Goal: Transaction & Acquisition: Purchase product/service

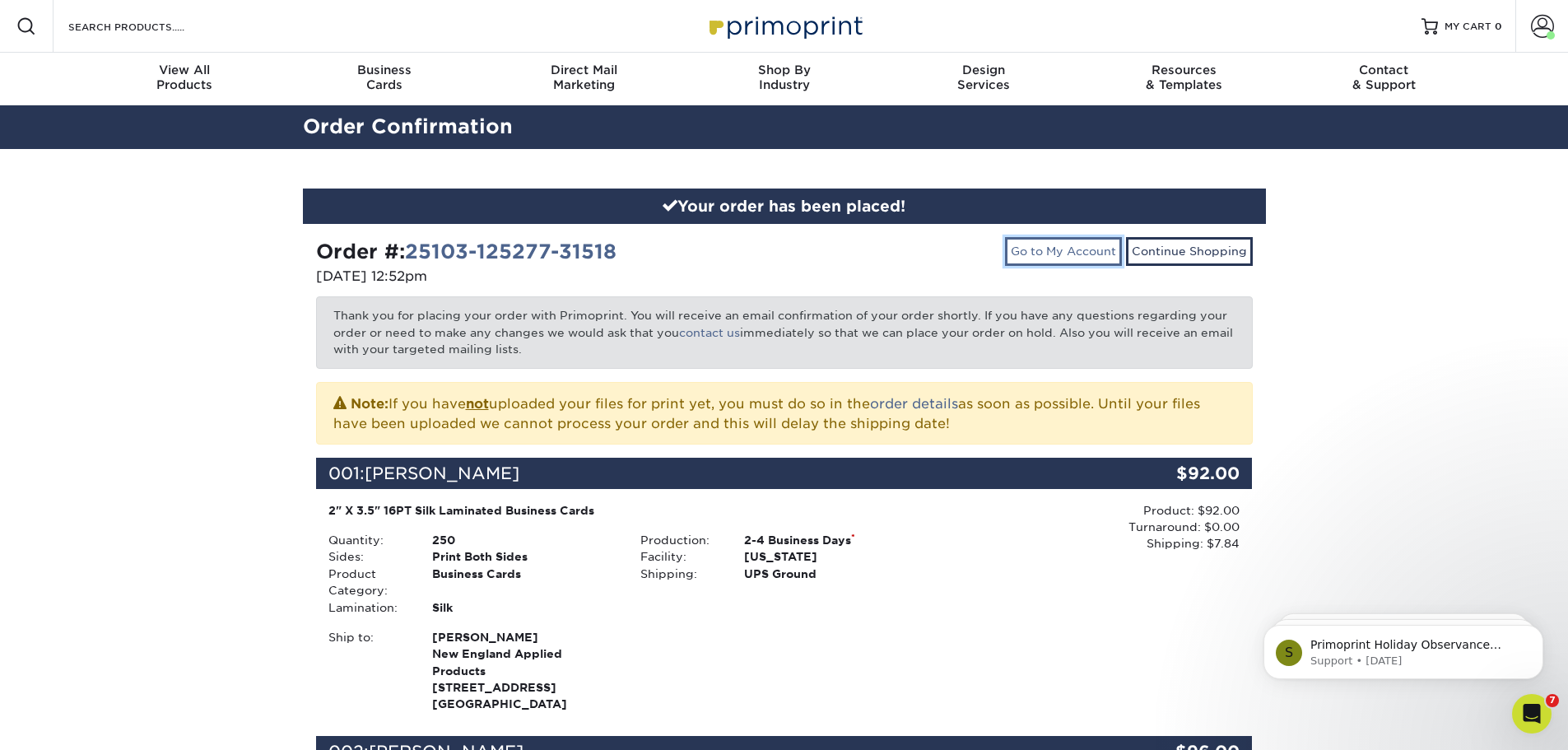
click at [1060, 249] on link "Go to My Account" at bounding box center [1063, 251] width 117 height 28
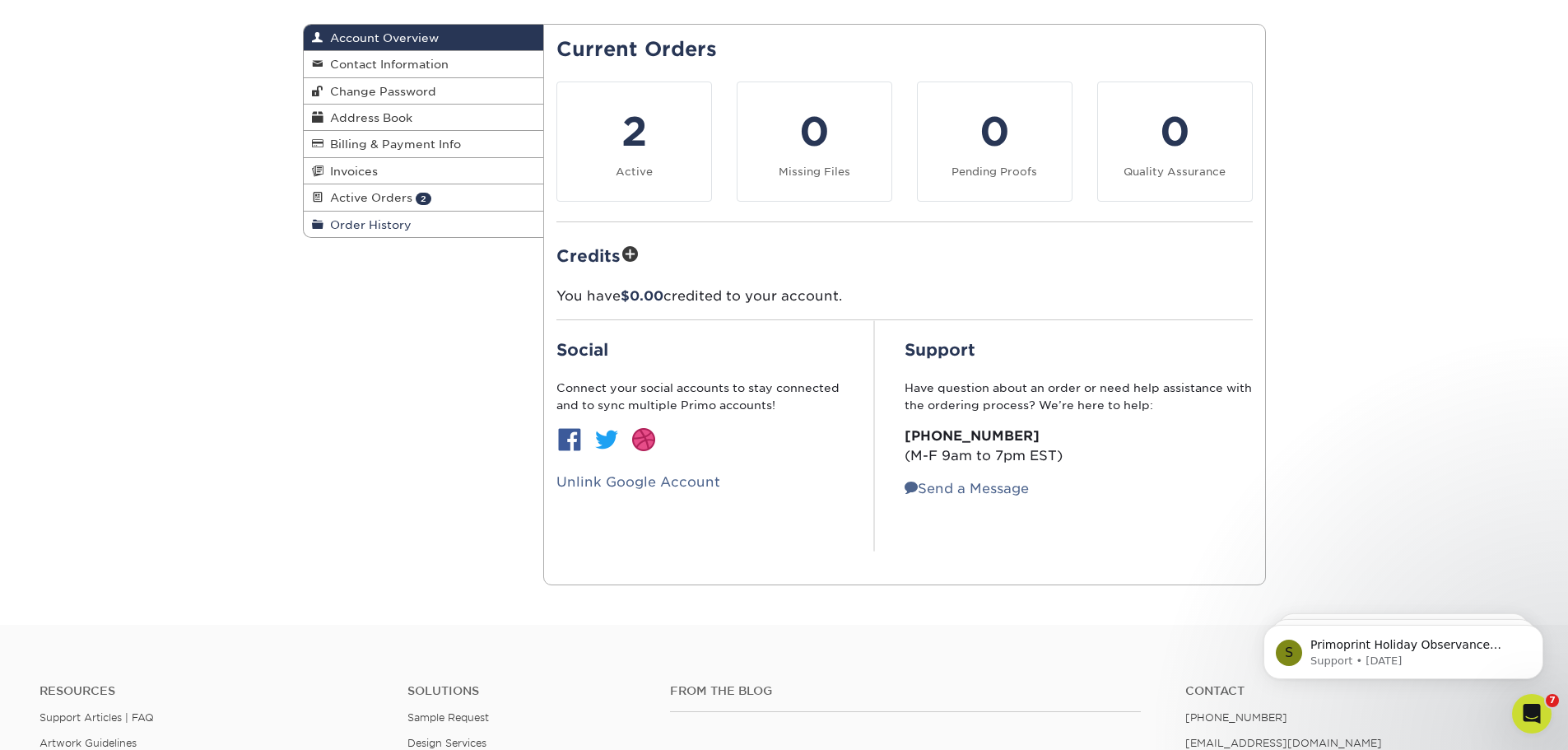
click at [369, 226] on span "Order History" at bounding box center [367, 224] width 88 height 13
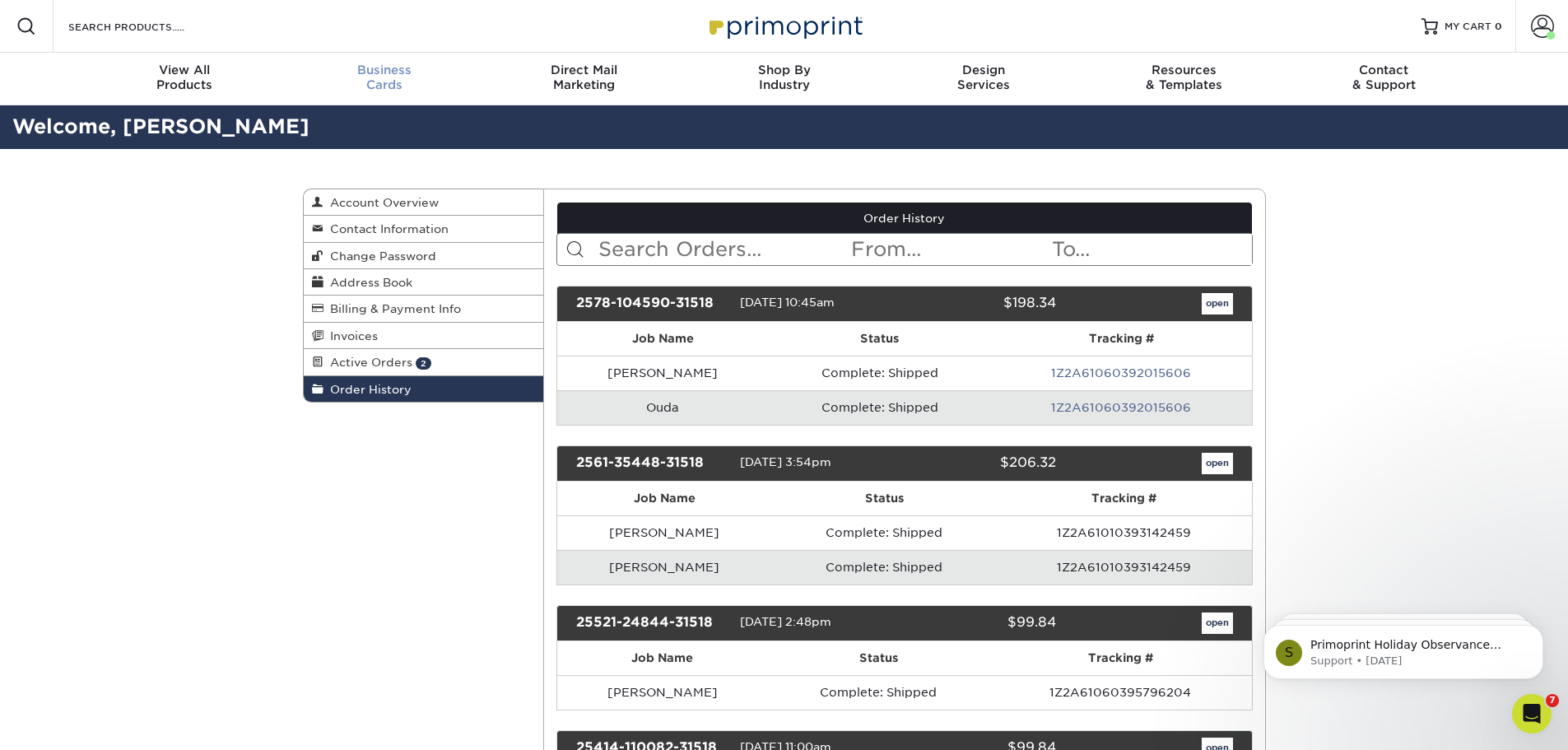
click at [391, 72] on span "Business" at bounding box center [384, 70] width 200 height 15
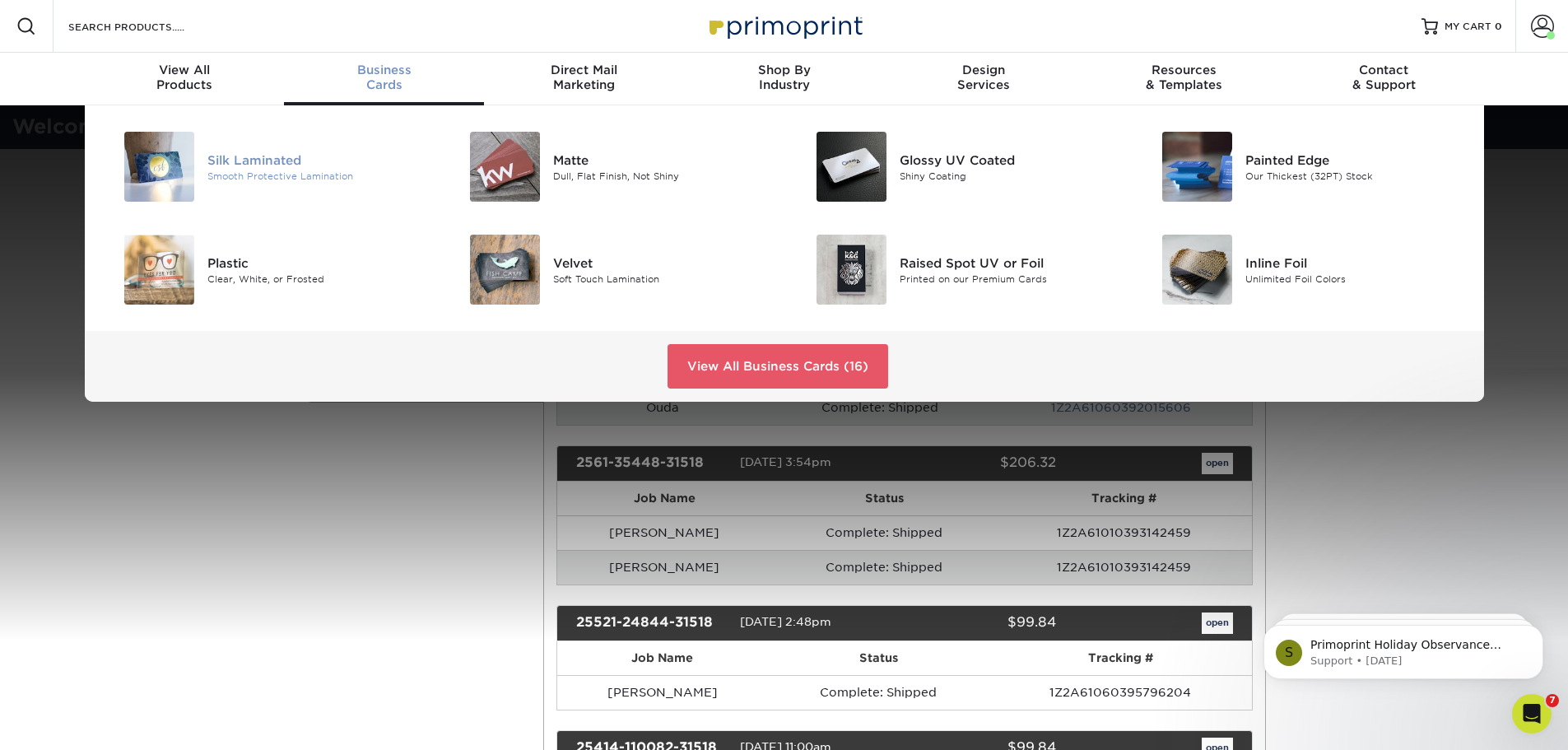
click at [265, 155] on div "Silk Laminated" at bounding box center [316, 160] width 218 height 18
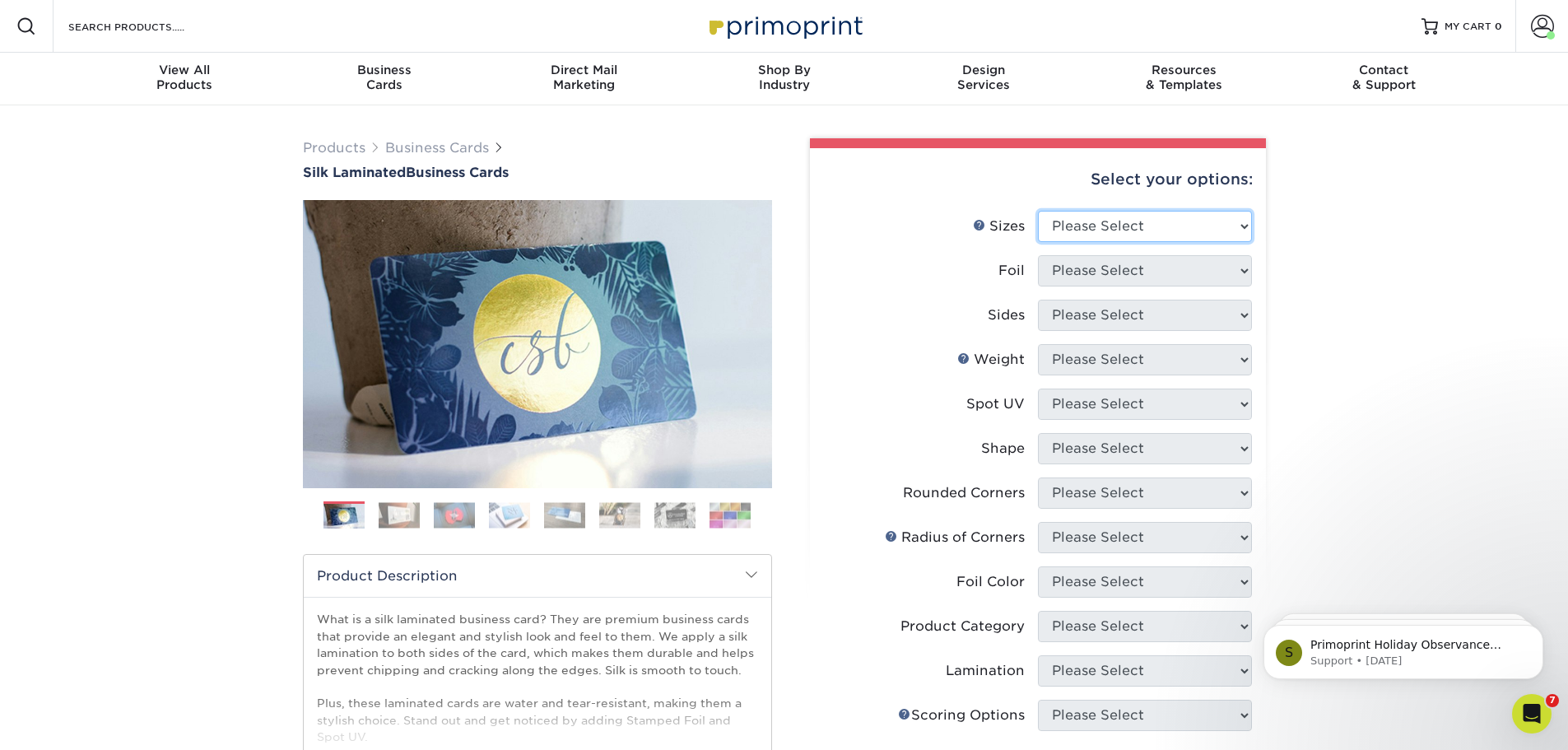
click at [1190, 233] on select "Please Select 1.5" x 3.5" - Mini 1.75" x 3.5" - Mini 2" x 2" - Square 2" x 3" -…" at bounding box center [1145, 226] width 214 height 31
select select "2.00x3.50"
click at [1038, 210] on select "Please Select 1.5" x 3.5" - Mini 1.75" x 3.5" - Mini 2" x 2" - Square 2" x 3" -…" at bounding box center [1145, 226] width 214 height 31
click at [1105, 277] on select "Please Select Yes No" at bounding box center [1145, 271] width 214 height 31
select select "0"
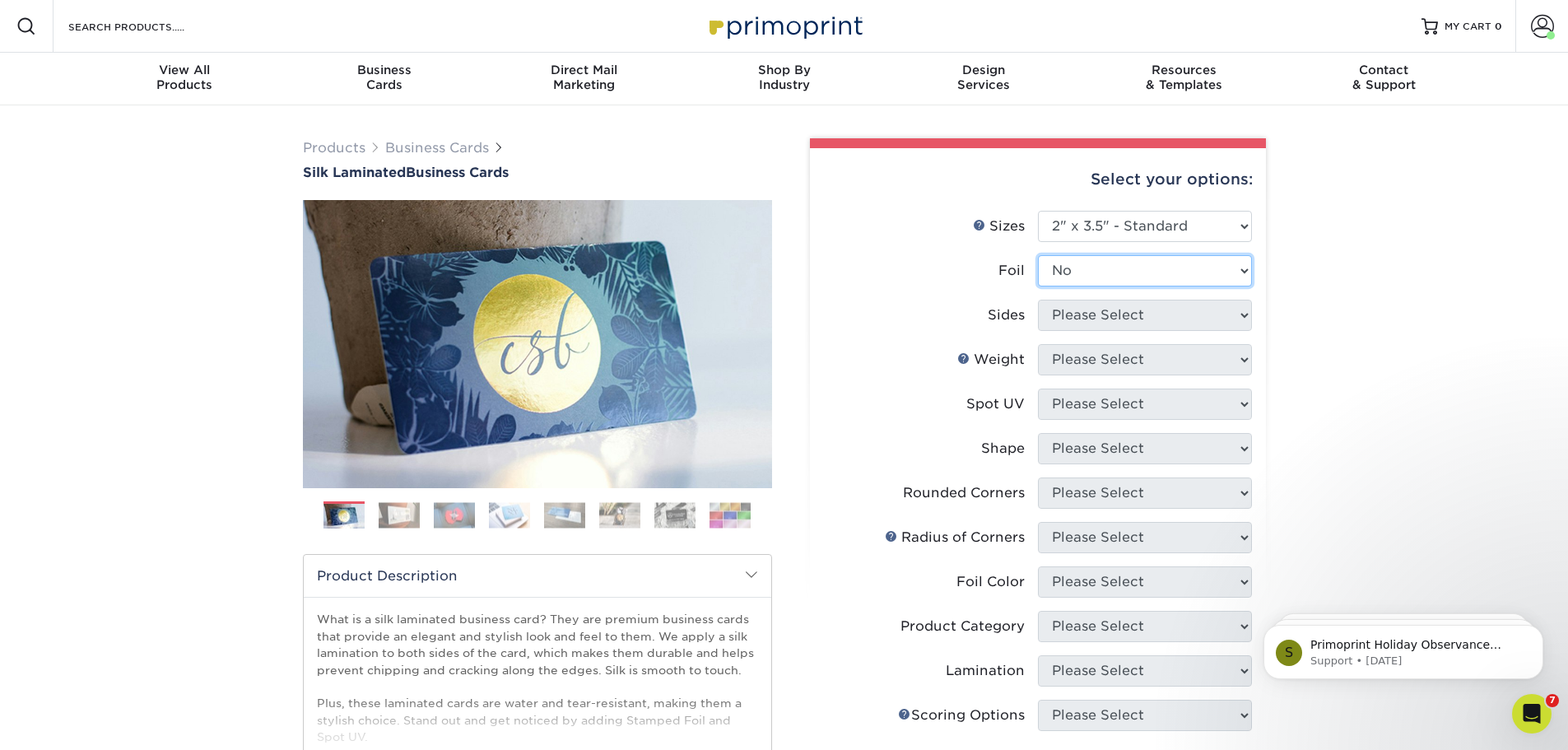
click at [1038, 256] on select "Please Select Yes No" at bounding box center [1145, 271] width 214 height 31
click at [1098, 318] on select "Please Select Print Both Sides Print Front Only" at bounding box center [1145, 315] width 214 height 31
select select "13abbda7-1d64-4f25-8bb2-c179b224825d"
click at [1038, 300] on select "Please Select Print Both Sides Print Front Only" at bounding box center [1145, 315] width 214 height 31
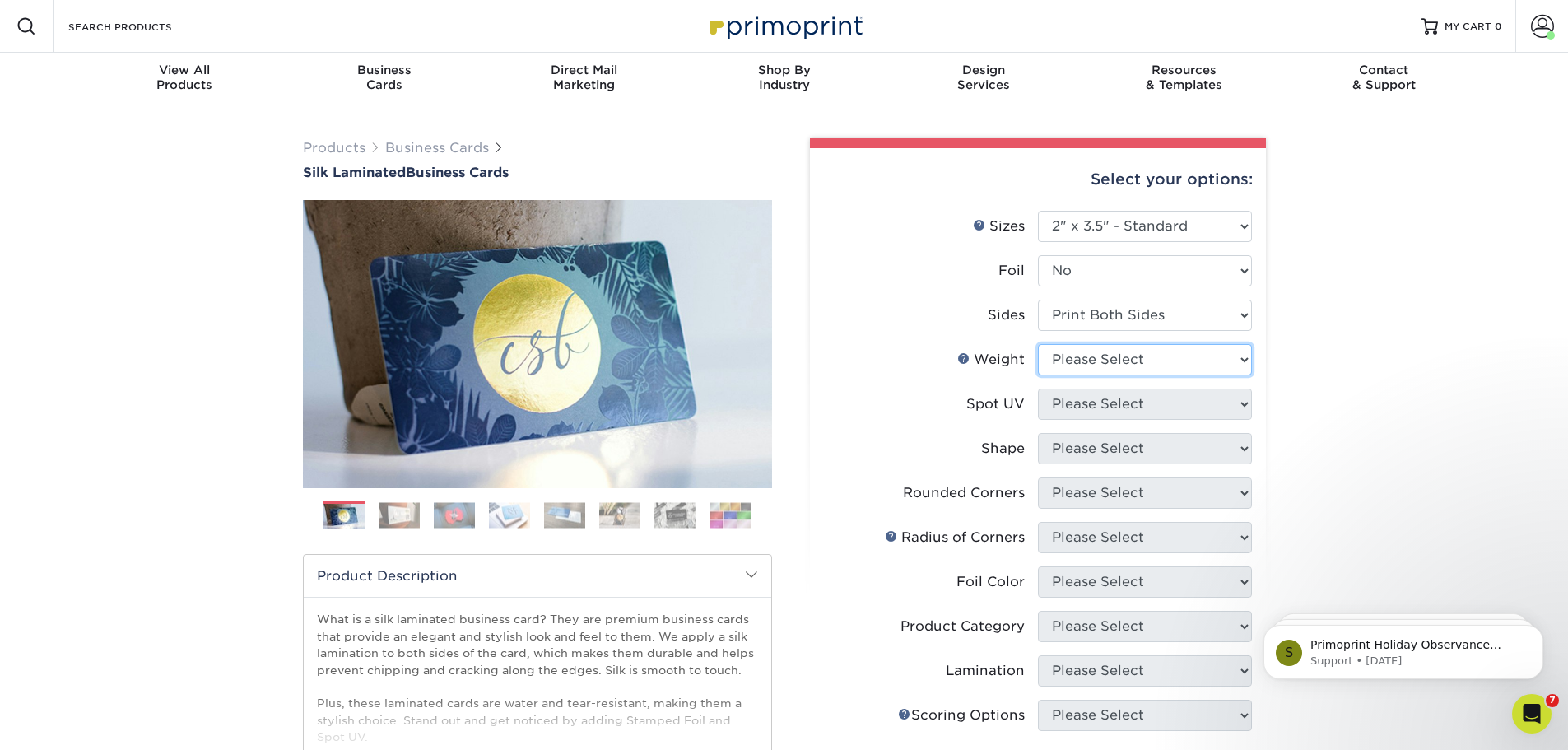
click at [1097, 358] on select "Please Select 16PT" at bounding box center [1145, 360] width 214 height 31
select select "16PT"
click at [1038, 345] on select "Please Select 16PT" at bounding box center [1145, 360] width 214 height 31
click at [1090, 409] on select "Please Select No Spot UV Front and Back (Both Sides) Front Only Back Only" at bounding box center [1145, 404] width 214 height 31
select select "3"
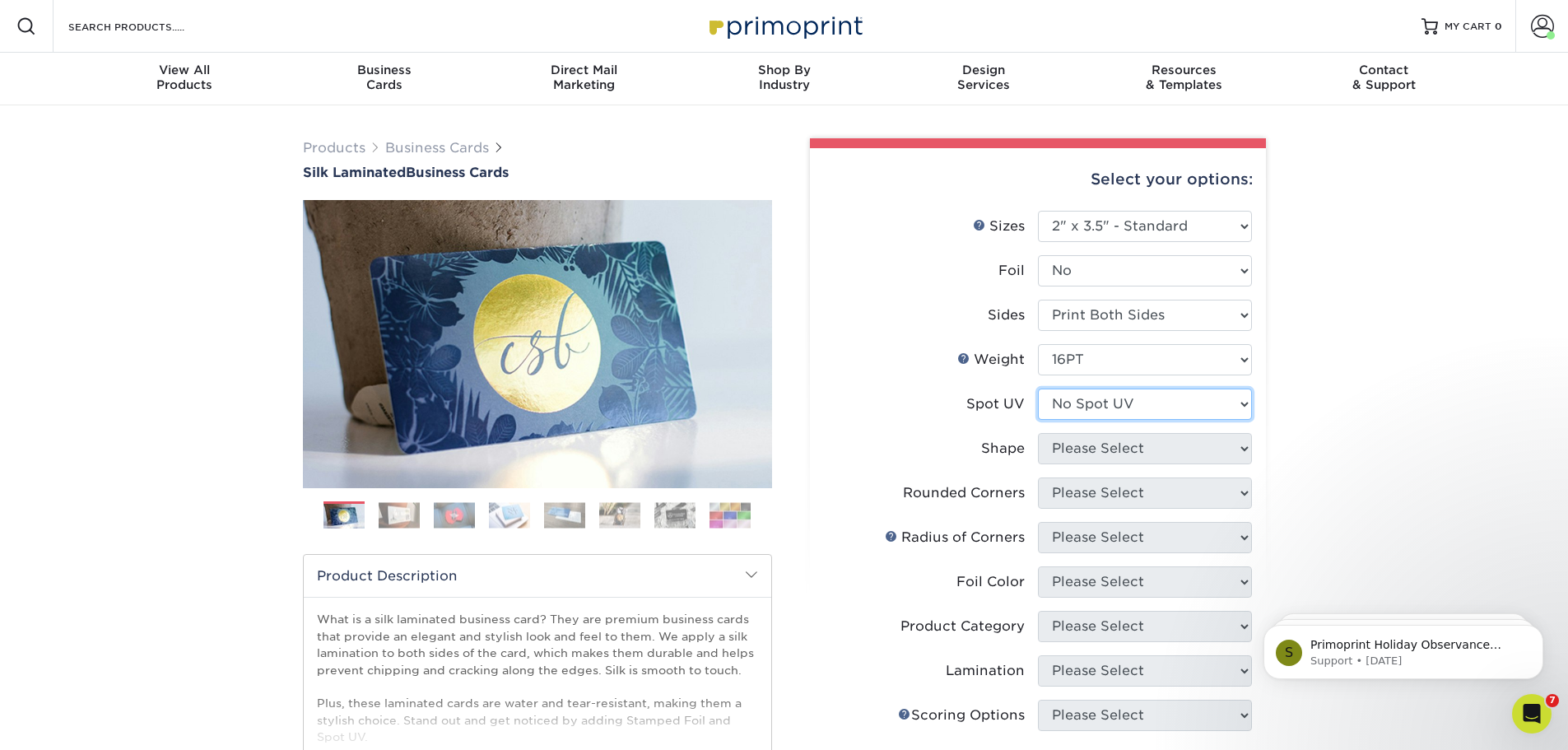
click at [1038, 389] on select "Please Select No Spot UV Front and Back (Both Sides) Front Only Back Only" at bounding box center [1145, 404] width 214 height 31
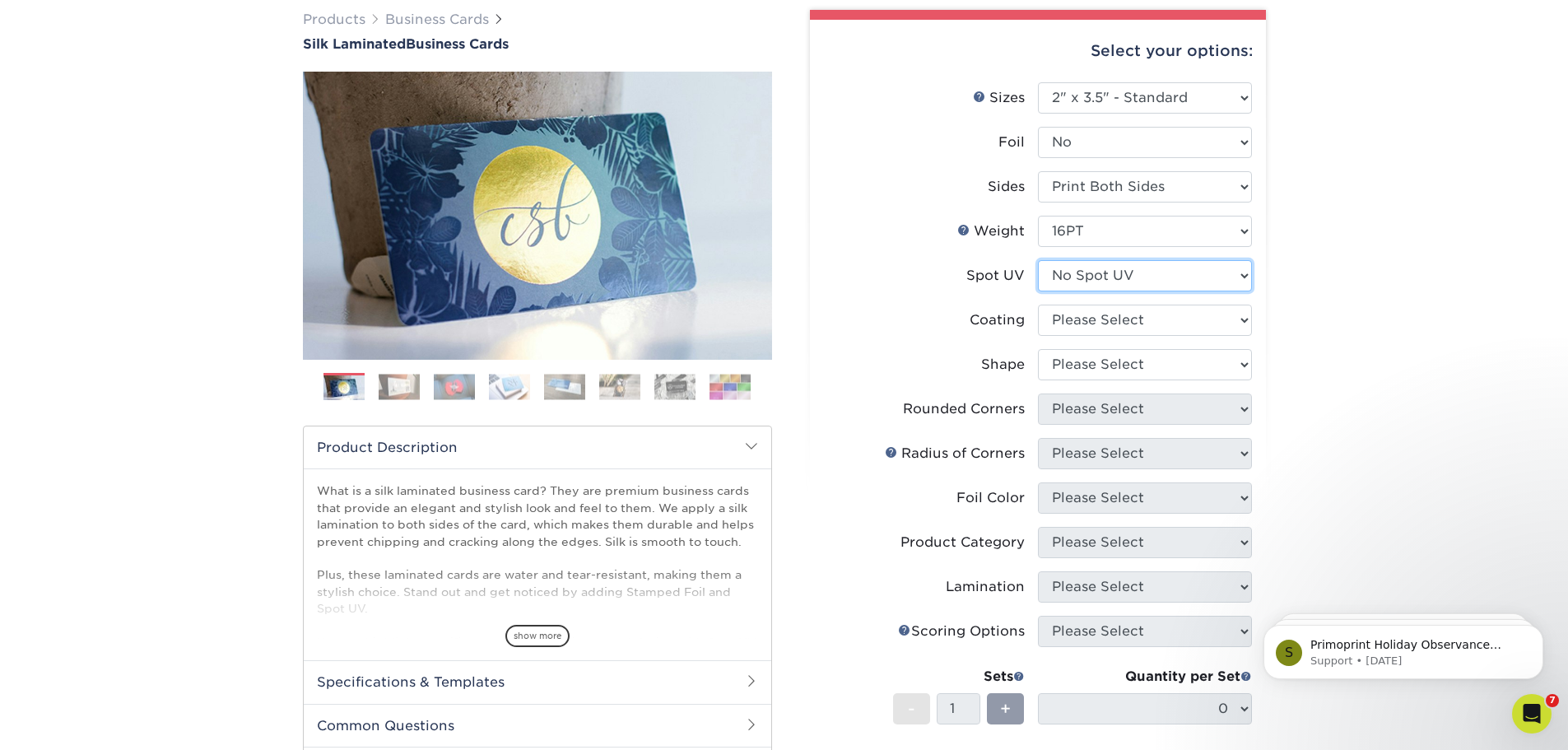
scroll to position [165, 0]
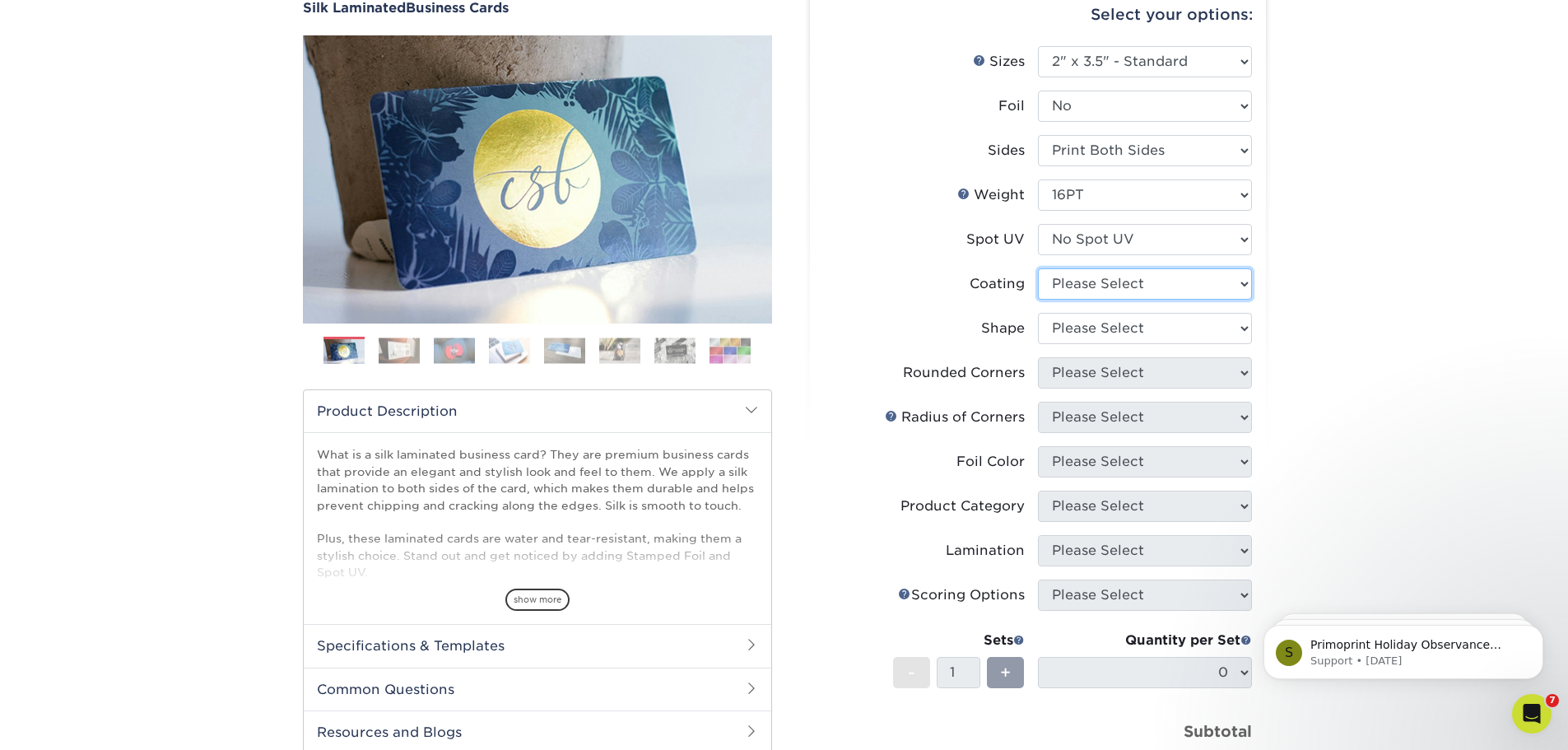
click at [1096, 279] on select at bounding box center [1145, 284] width 214 height 31
select select "3e7618de-abca-4bda-9f97-8b9129e913d8"
click at [1038, 268] on select at bounding box center [1145, 284] width 214 height 31
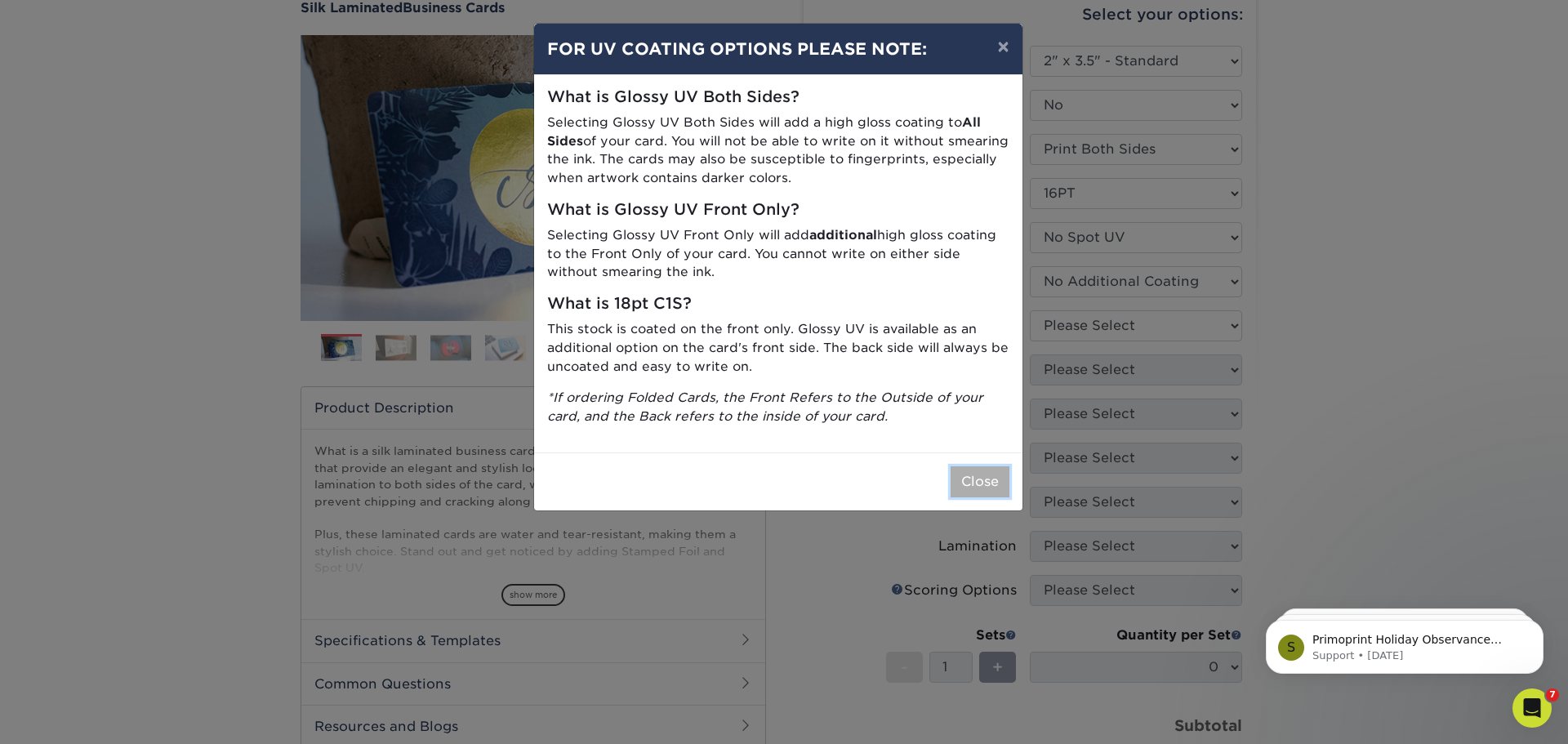
click at [983, 481] on button "Close" at bounding box center [980, 482] width 59 height 31
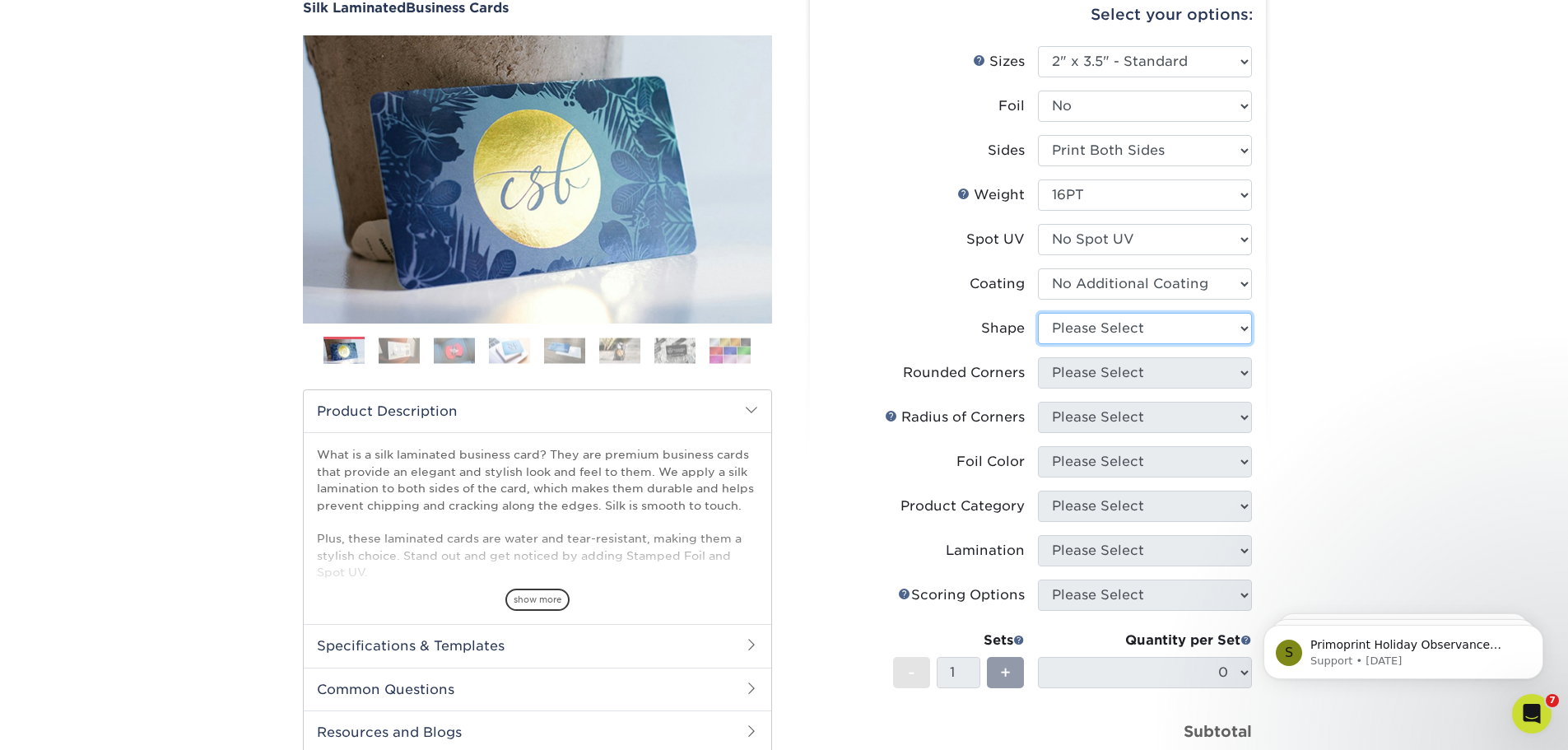
click at [1114, 321] on select "Please Select Standard Oval" at bounding box center [1145, 328] width 214 height 31
select select "standard"
click at [1038, 312] on select "Please Select Standard Oval" at bounding box center [1145, 328] width 214 height 31
click at [1102, 361] on select "Please Select Yes - Round 2 Corners Yes - Round 4 Corners No" at bounding box center [1145, 373] width 214 height 31
click at [1038, 358] on select "Please Select Yes - Round 2 Corners Yes - Round 4 Corners No" at bounding box center [1145, 373] width 214 height 31
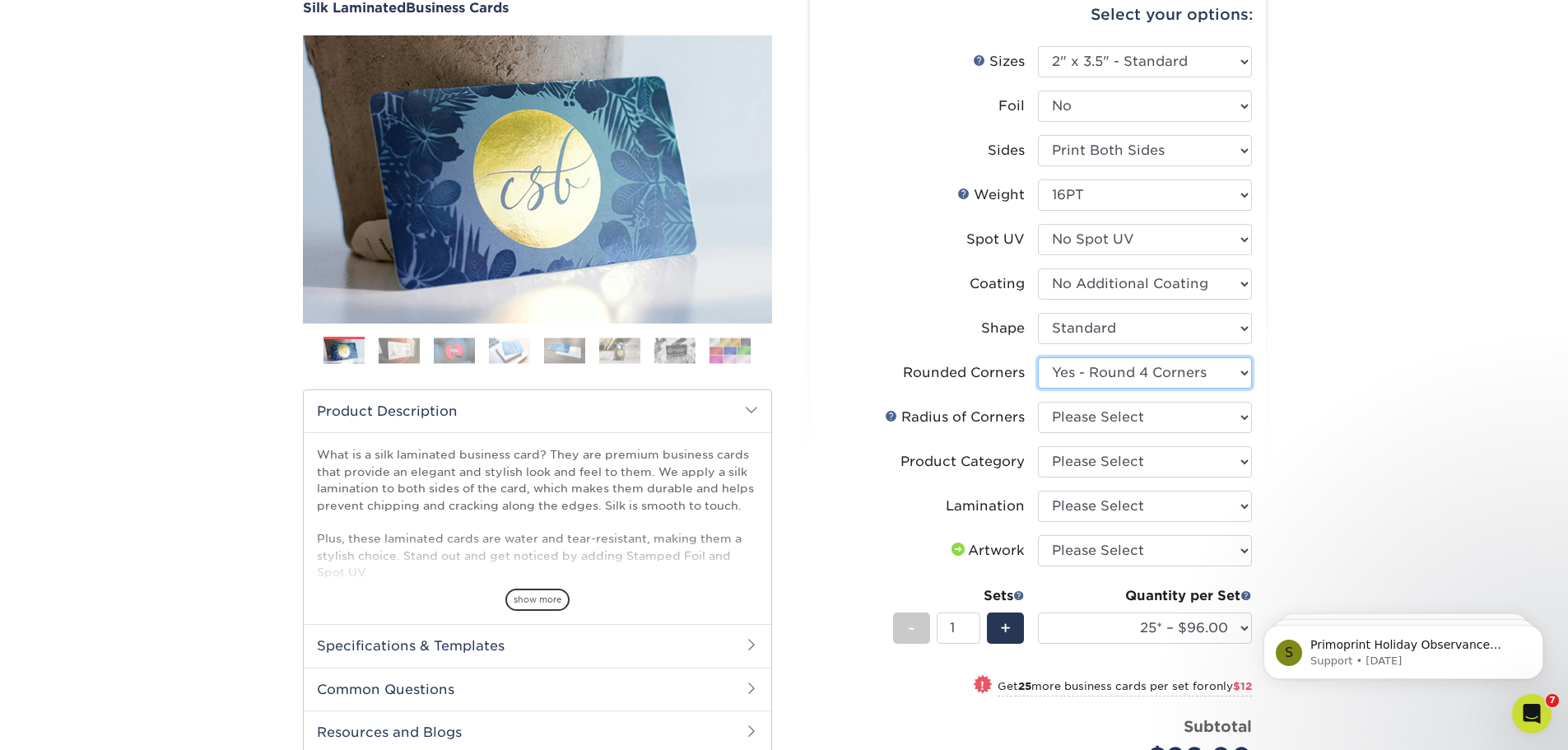
click at [1151, 369] on select "Please Select Yes - Round 2 Corners Yes - Round 4 Corners No" at bounding box center [1145, 373] width 214 height 31
select select "0"
click at [1038, 358] on select "Please Select Yes - Round 2 Corners Yes - Round 4 Corners No" at bounding box center [1145, 373] width 214 height 31
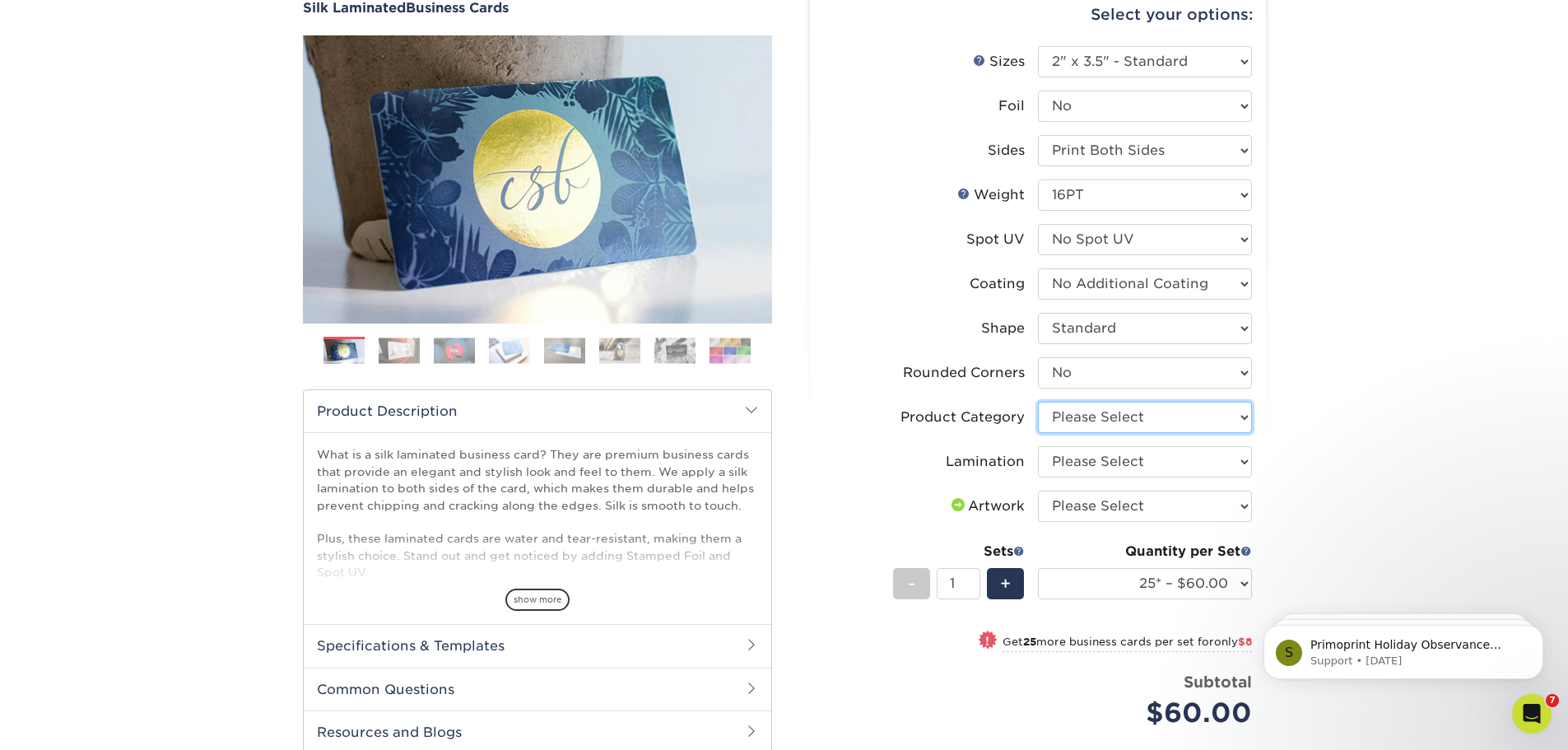
click at [1114, 417] on select "Please Select Business Cards" at bounding box center [1145, 417] width 214 height 31
select select "3b5148f1-0588-4f88-a218-97bcfdce65c1"
click at [1038, 402] on select "Please Select Business Cards" at bounding box center [1145, 417] width 214 height 31
click at [1106, 456] on select "Please Select Silk" at bounding box center [1145, 462] width 214 height 31
select select "ccacb42f-45f7-42d3-bbd3-7c8421cf37f0"
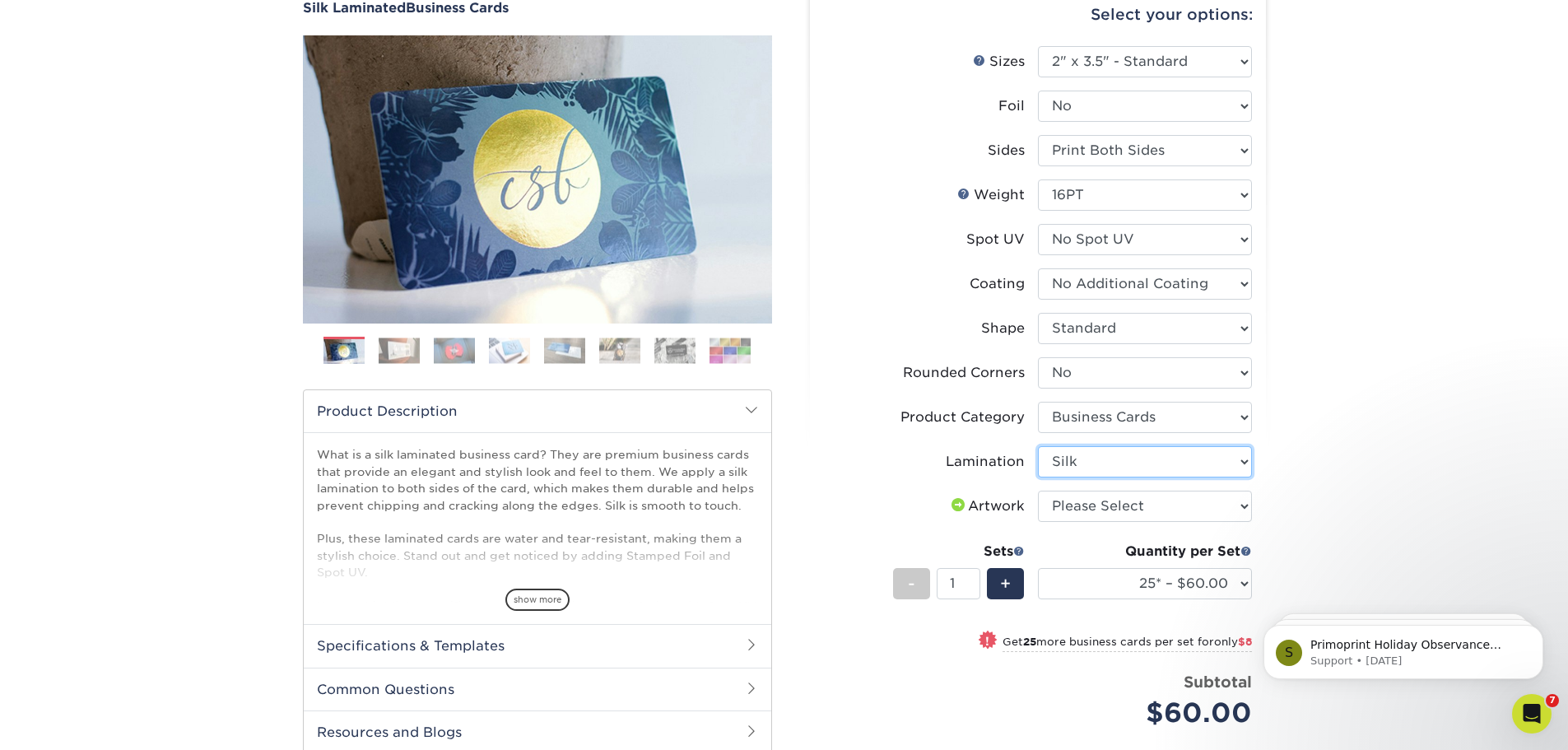
click at [1038, 447] on select "Please Select Silk" at bounding box center [1145, 462] width 214 height 31
click at [1092, 496] on select "Please Select I will upload files I need a design - $100" at bounding box center [1145, 506] width 214 height 31
select select "upload"
click at [1038, 491] on select "Please Select I will upload files I need a design - $100" at bounding box center [1145, 506] width 214 height 31
click at [1159, 587] on select "25* – $60.00 50* – $68.00 75* – $76.00 100* – $84.00 250* – $92.00 500 – $96.00…" at bounding box center [1145, 584] width 214 height 31
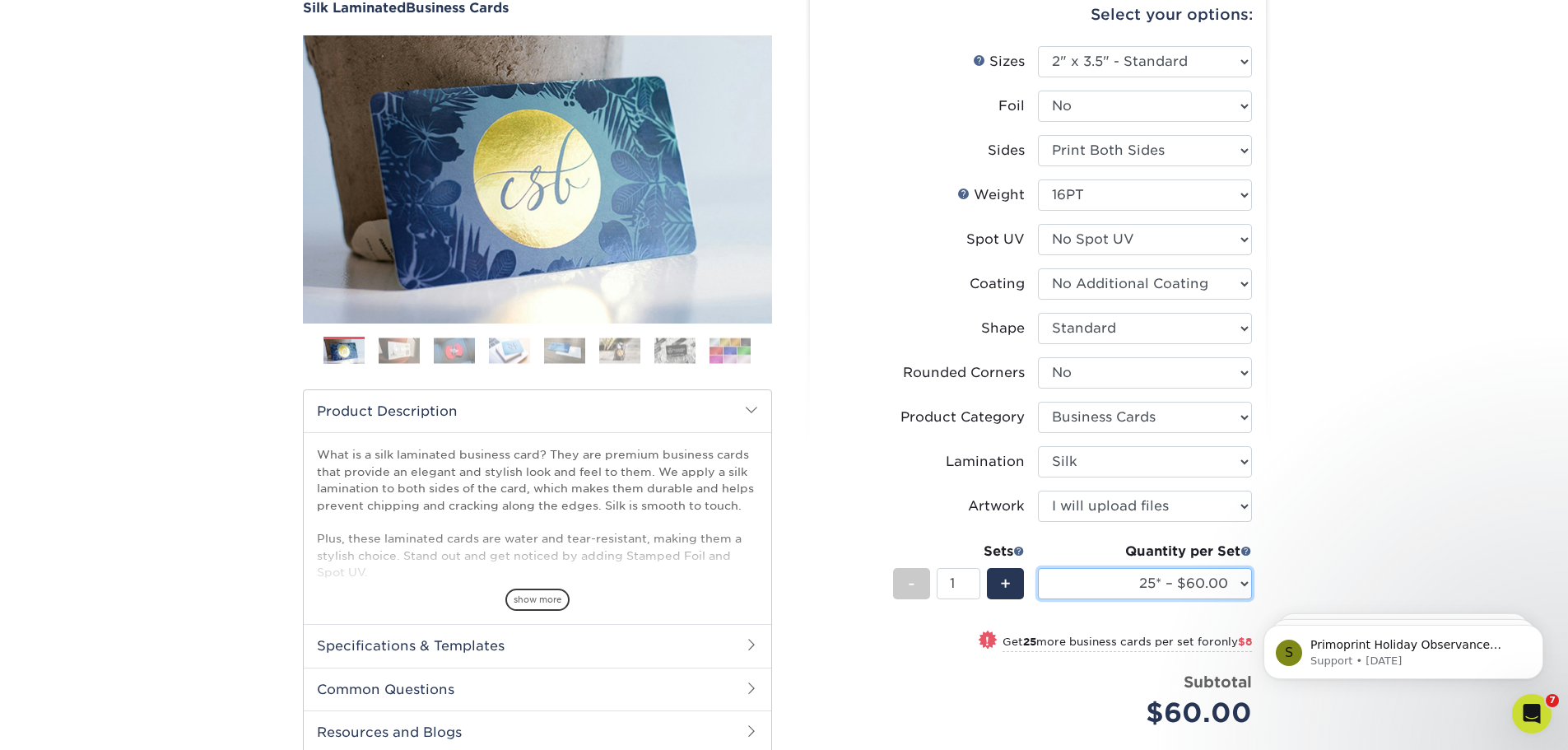
select select "250* – $92.00"
click at [1038, 568] on select "25* – $60.00 50* – $68.00 75* – $76.00 100* – $84.00 250* – $92.00 500 – $96.00…" at bounding box center [1145, 584] width 214 height 31
click at [1334, 456] on div "Products Business Cards Silk Laminated Business Cards Previous Next" at bounding box center [784, 475] width 1568 height 1070
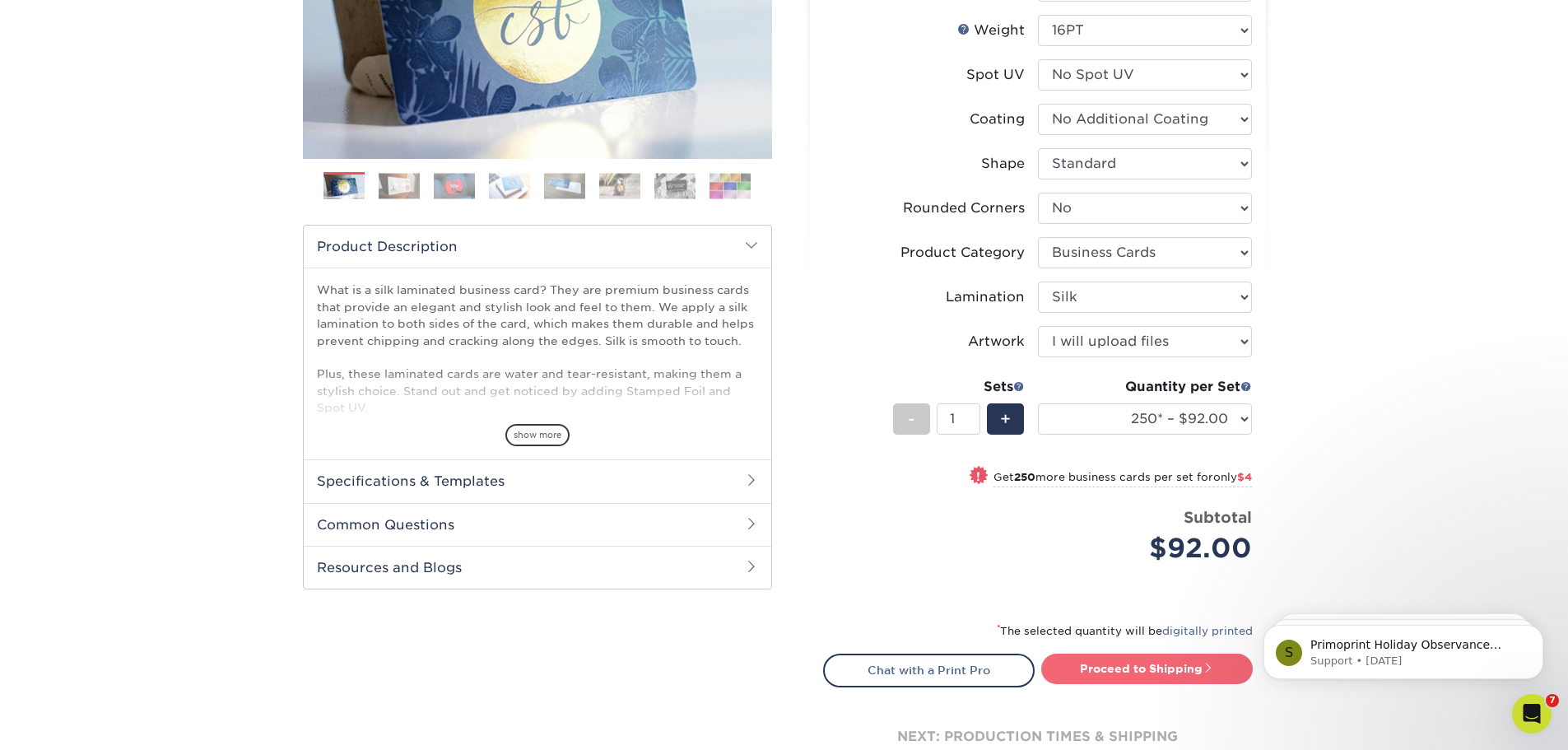
click at [1165, 671] on link "Proceed to Shipping" at bounding box center [1146, 668] width 211 height 29
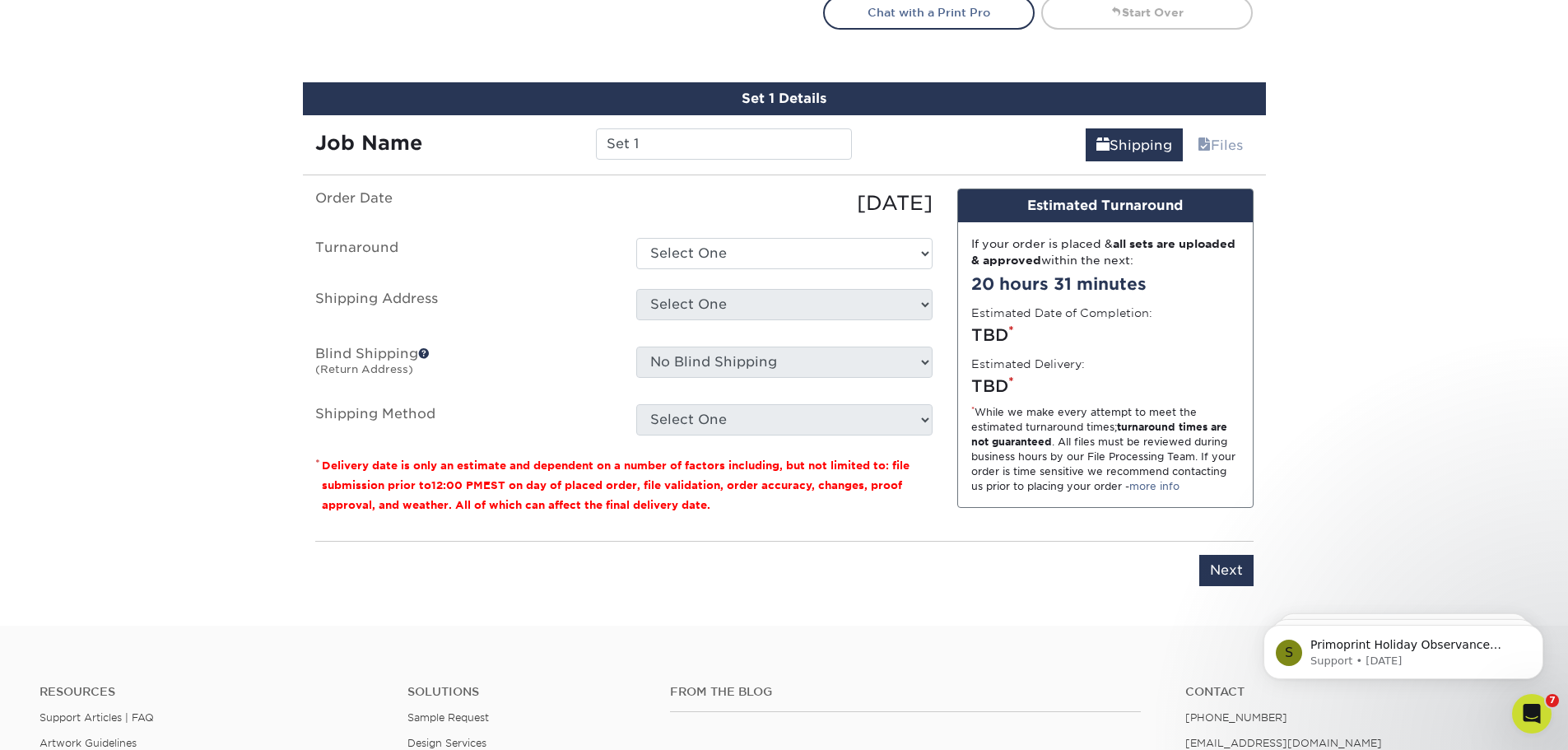
scroll to position [1028, 0]
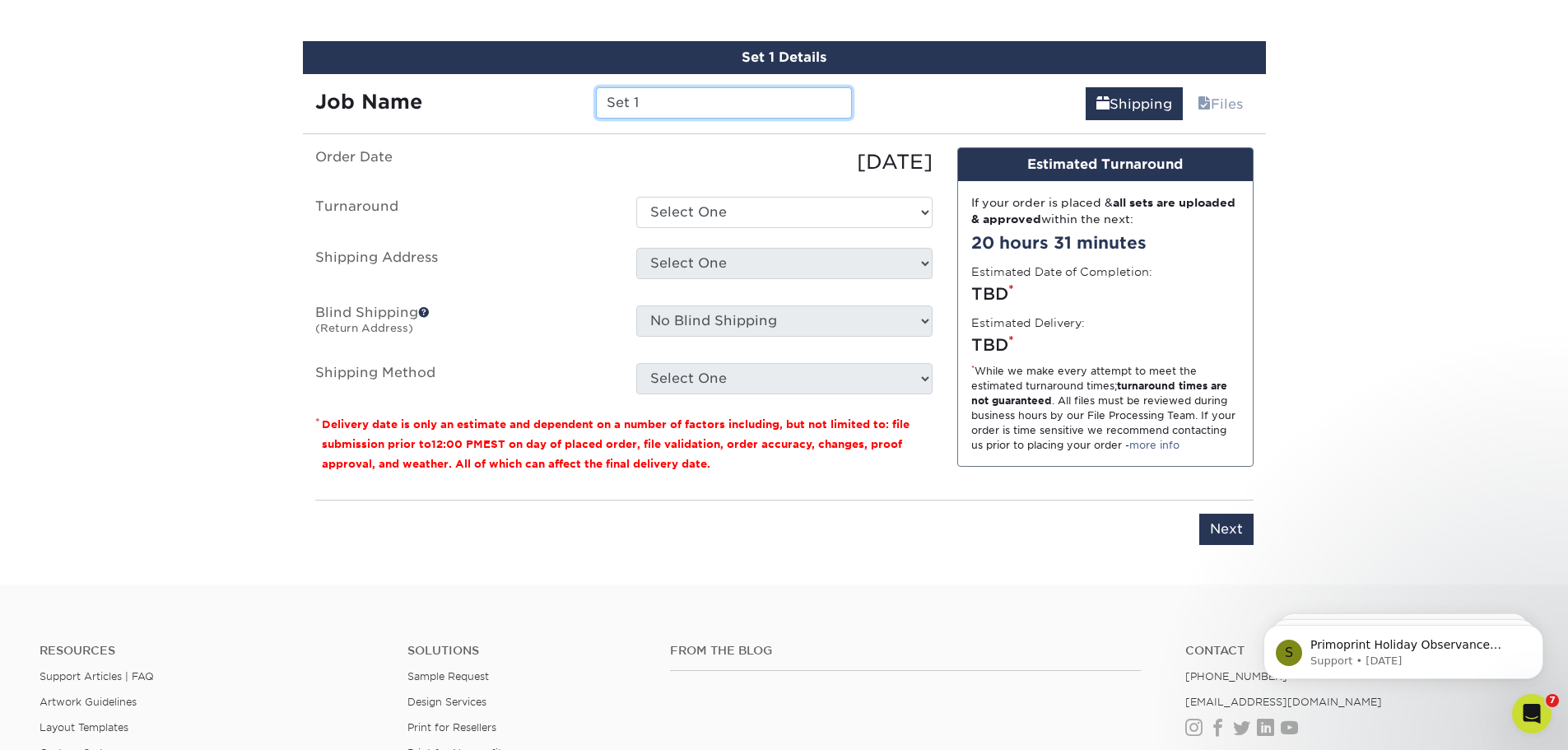
drag, startPoint x: 656, startPoint y: 111, endPoint x: 591, endPoint y: 111, distance: 65.0
click at [594, 111] on div "Set 1" at bounding box center [724, 103] width 281 height 31
type input "[PERSON_NAME]"
click at [689, 200] on select "Select One 2-4 Business Days 2 Day Next Business Day" at bounding box center [784, 212] width 297 height 31
select select "d1b63c63-e638-46b8-b171-df9c8cedce0d"
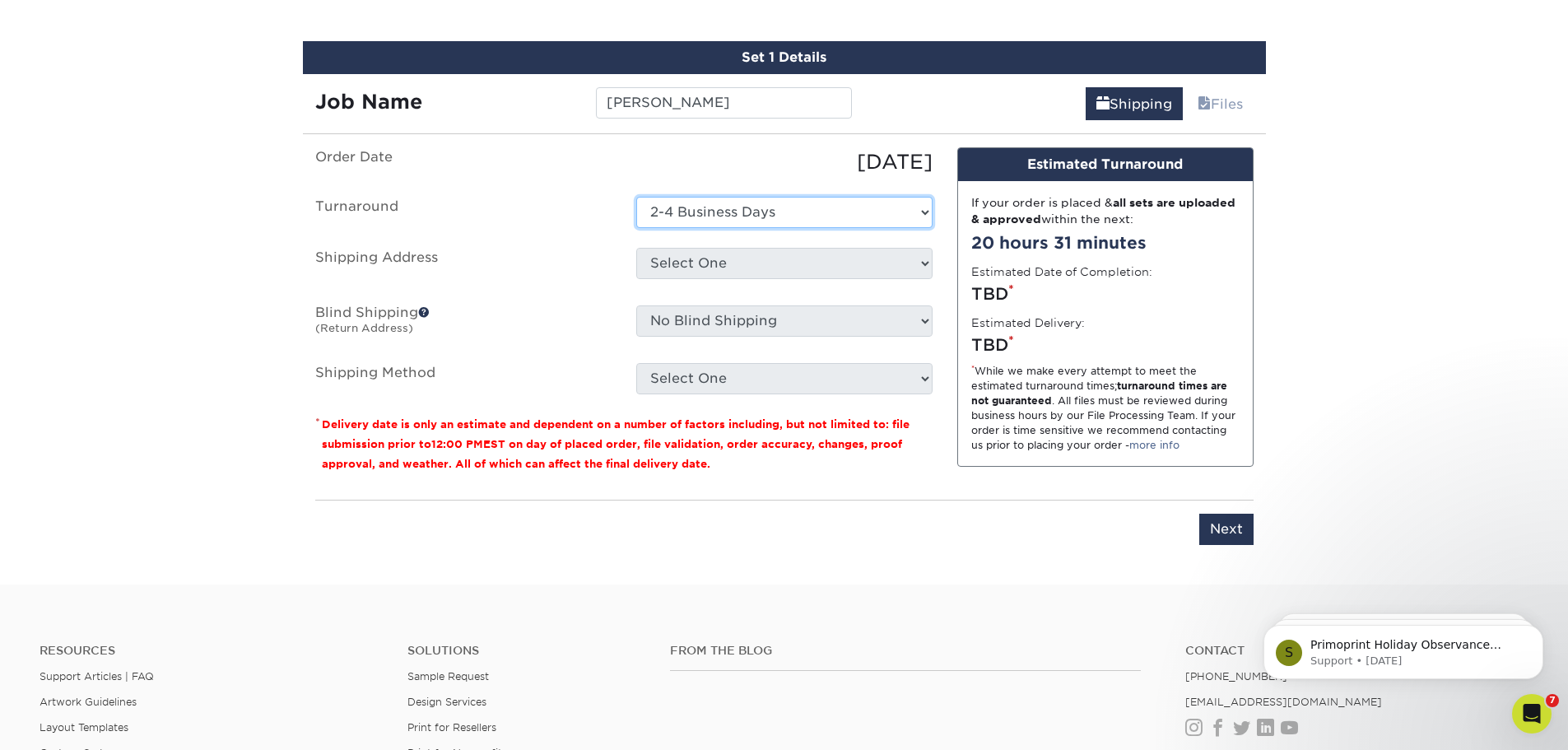
click at [637, 197] on select "Select One 2-4 Business Days 2 Day Next Business Day" at bounding box center [784, 212] width 297 height 31
click at [724, 267] on select "Select One Matt - Home NEAP Boston NEAP Waltham + Add New Address" at bounding box center [784, 264] width 297 height 31
select select "262168"
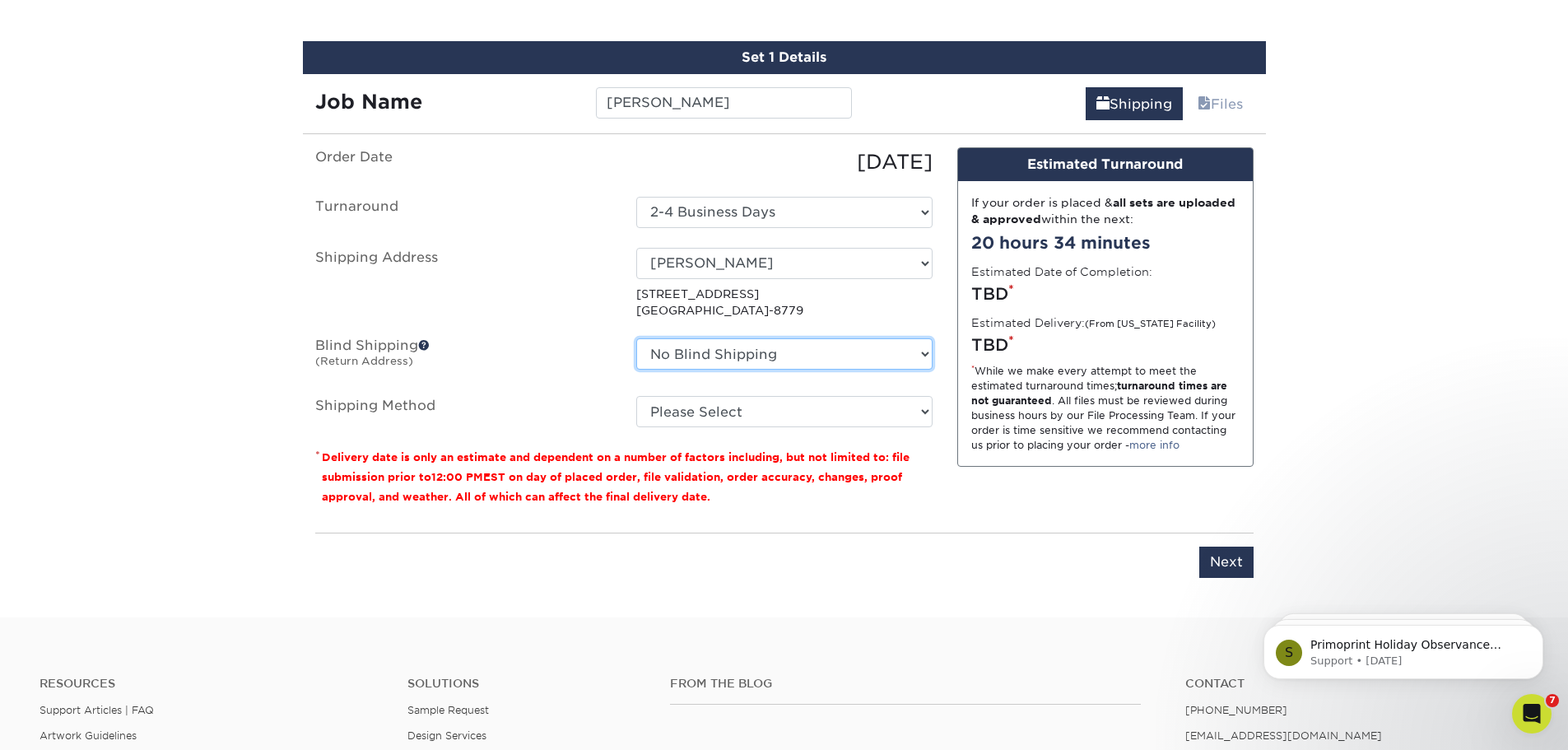
click at [793, 355] on select "No Blind Shipping Matt - Home NEAP Boston NEAP Waltham + Add New Address" at bounding box center [784, 354] width 297 height 31
click at [818, 321] on ul "Order Date 10/03/2025 Turnaround Select One 2-4 Business Days 2 Day Next Busine…" at bounding box center [624, 288] width 617 height 281
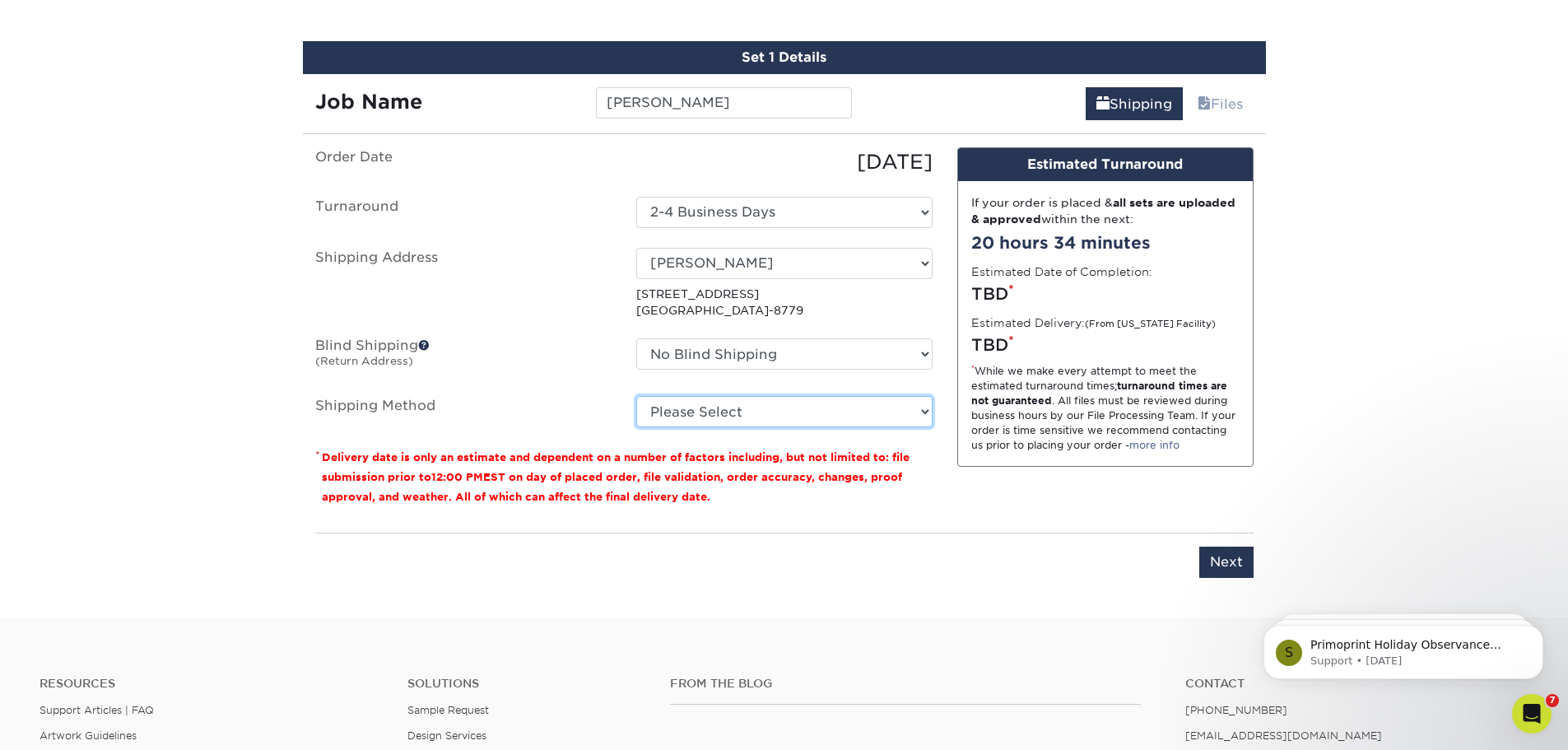
click at [765, 406] on select "Please Select Ground Shipping (+$7.84) 3 Day Shipping Service (+$16.73) 2 Day A…" at bounding box center [784, 412] width 297 height 31
select select "03"
click at [637, 396] on select "Please Select Ground Shipping (+$7.84) 3 Day Shipping Service (+$16.73) 2 Day A…" at bounding box center [784, 412] width 297 height 31
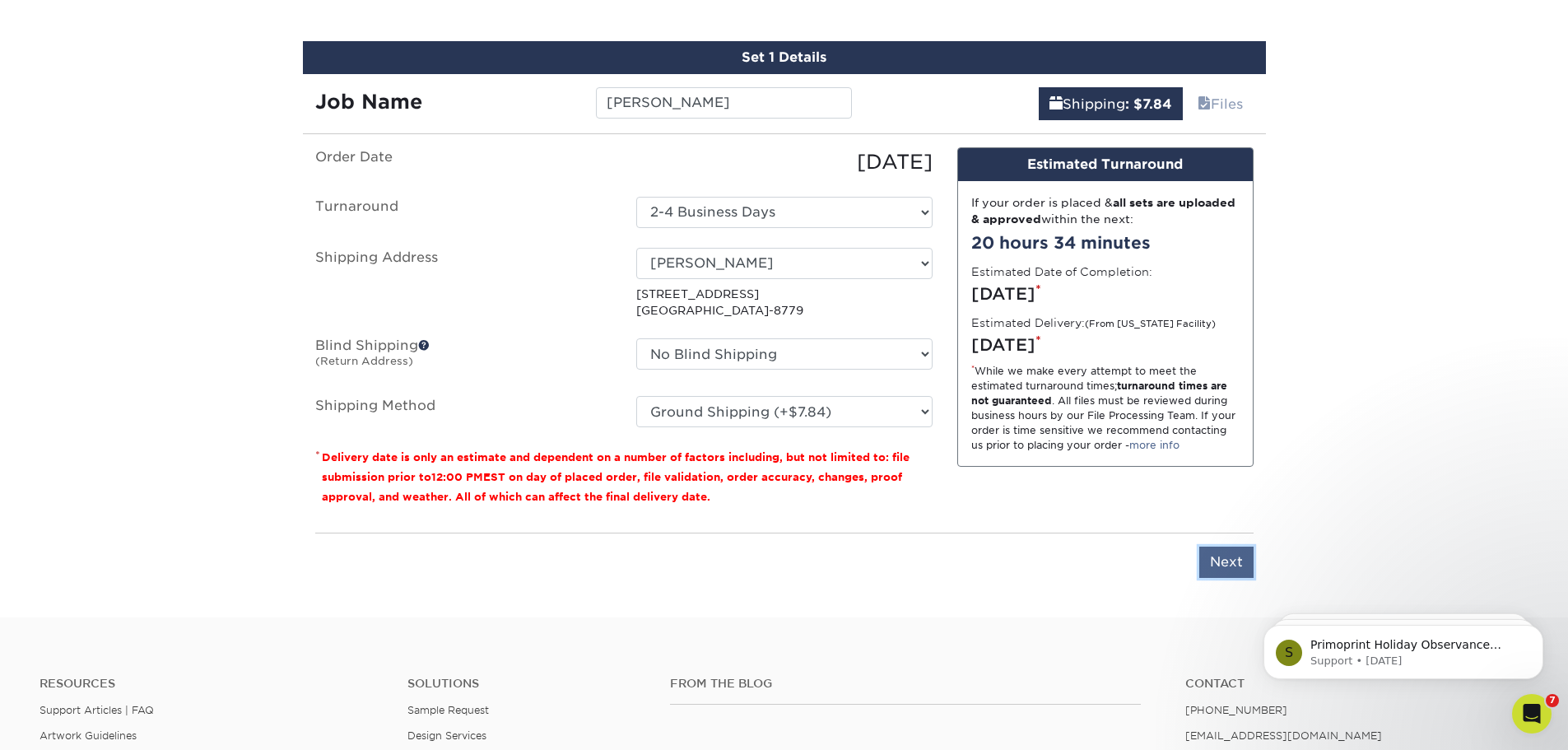
click at [1225, 566] on input "Next" at bounding box center [1226, 562] width 54 height 31
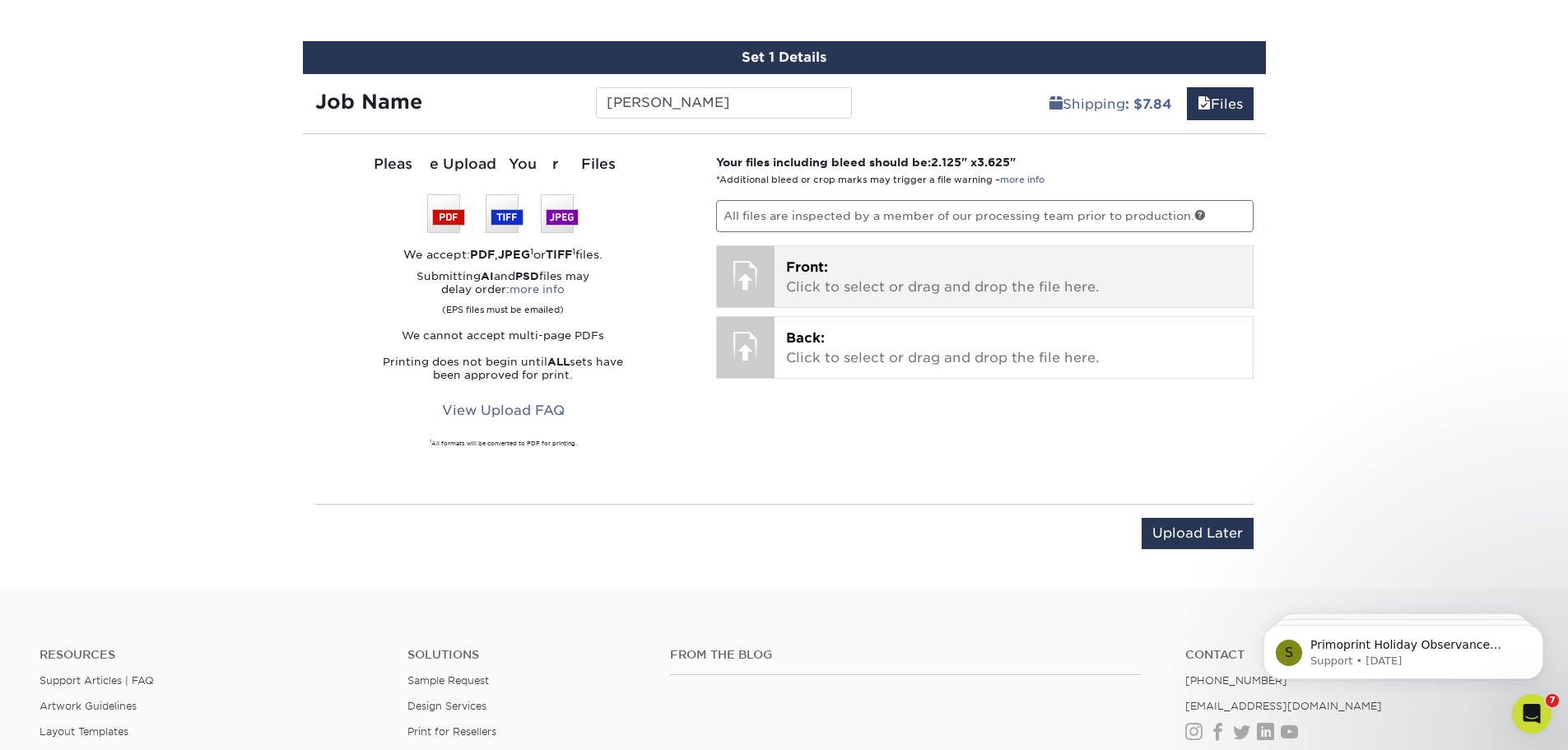
click at [765, 272] on div at bounding box center [745, 275] width 58 height 58
click at [875, 273] on p "Front: Click to select or drag and drop the file here." at bounding box center [1014, 277] width 456 height 40
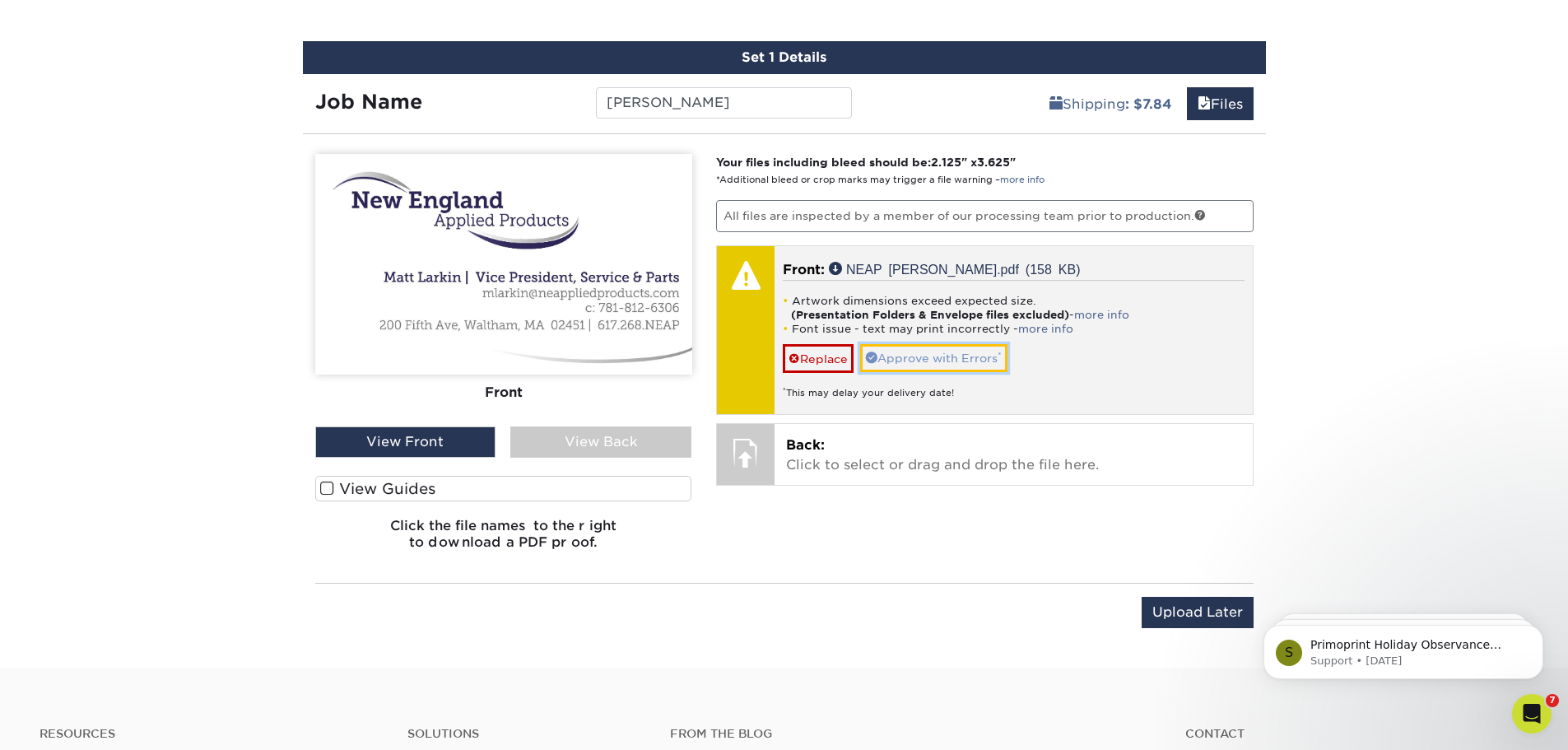
click at [950, 351] on link "Approve with Errors *" at bounding box center [933, 358] width 147 height 28
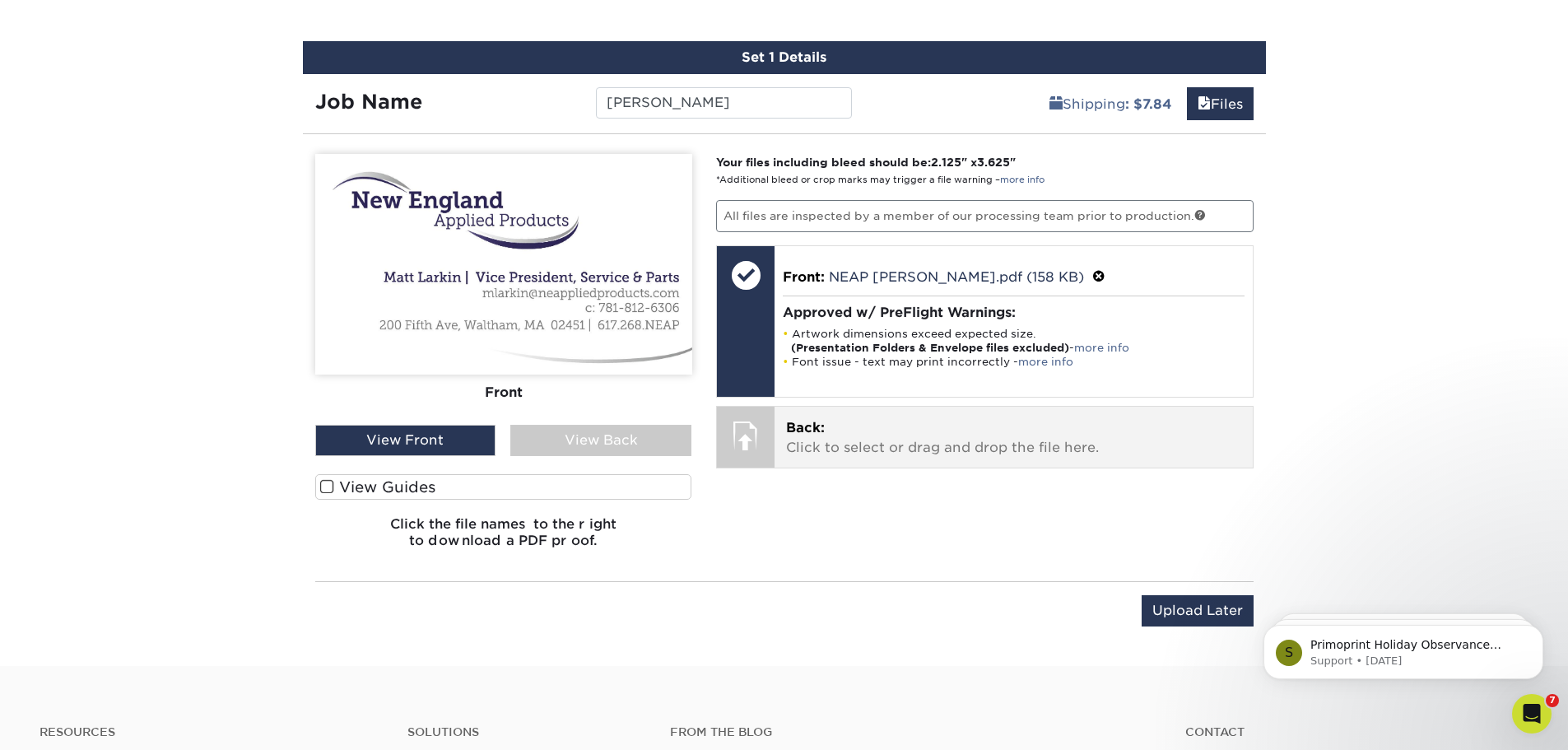
click at [915, 434] on p "Back: Click to select or drag and drop the file here." at bounding box center [1014, 438] width 456 height 40
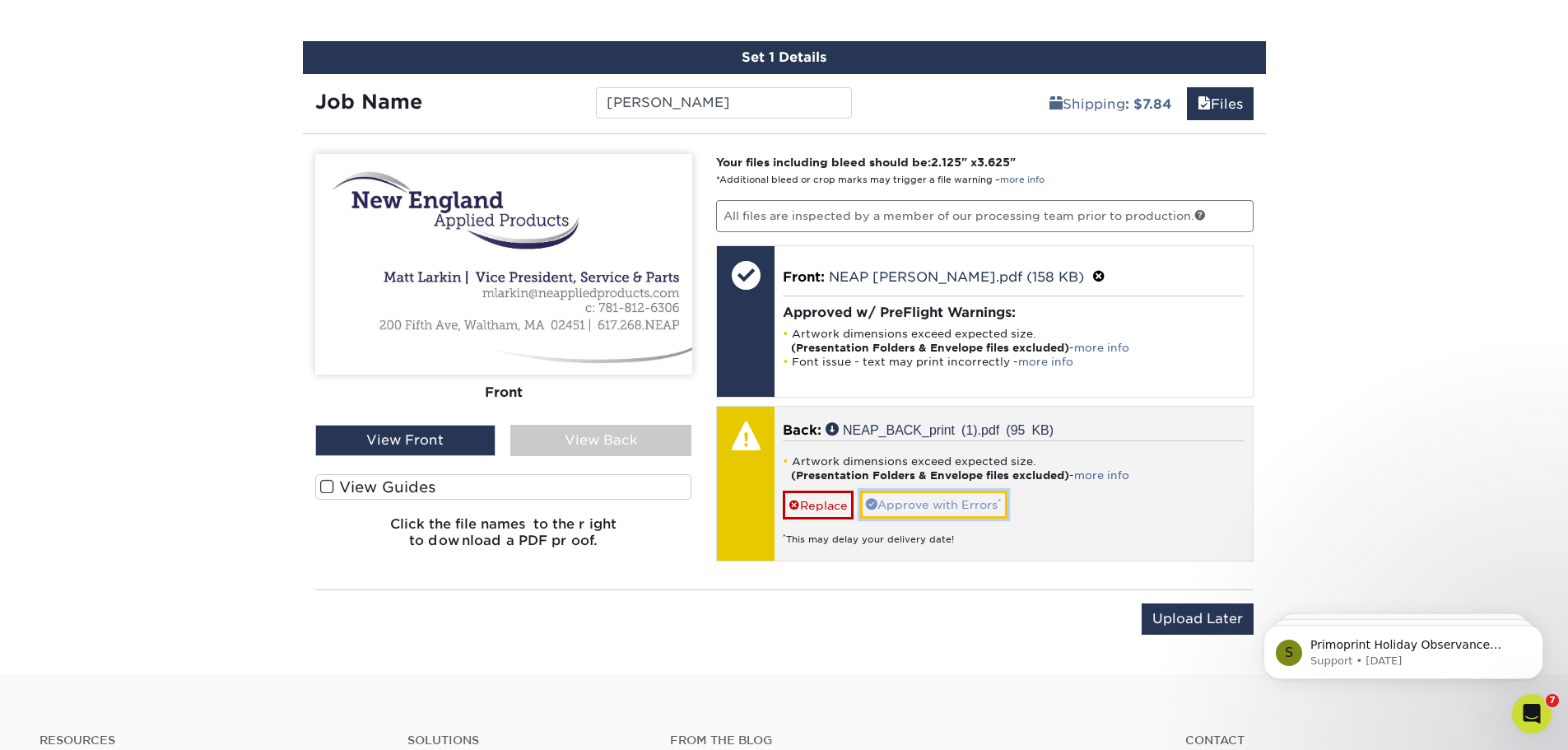
click at [979, 510] on link "Approve with Errors *" at bounding box center [933, 505] width 147 height 28
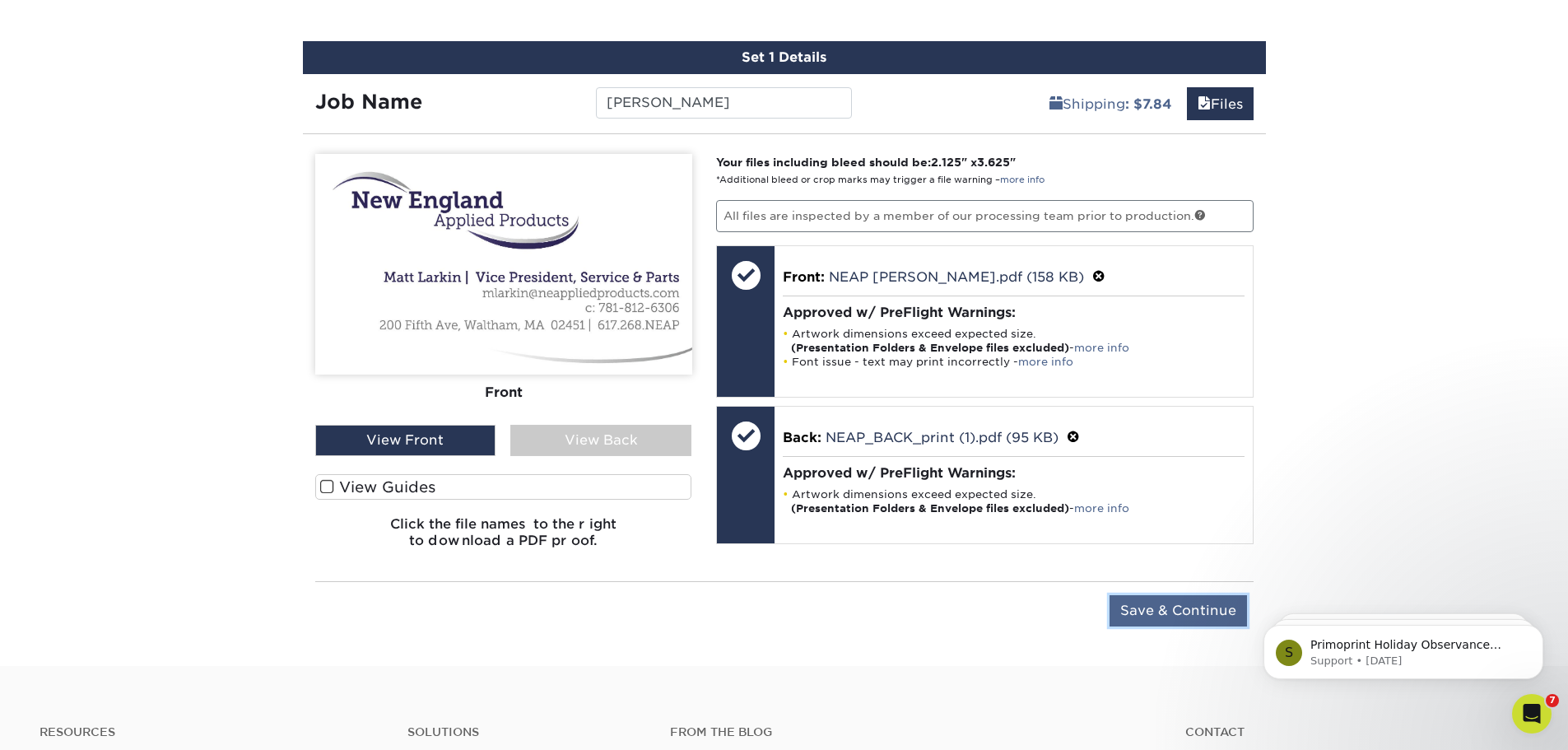
click at [1166, 619] on input "Save & Continue" at bounding box center [1179, 611] width 138 height 31
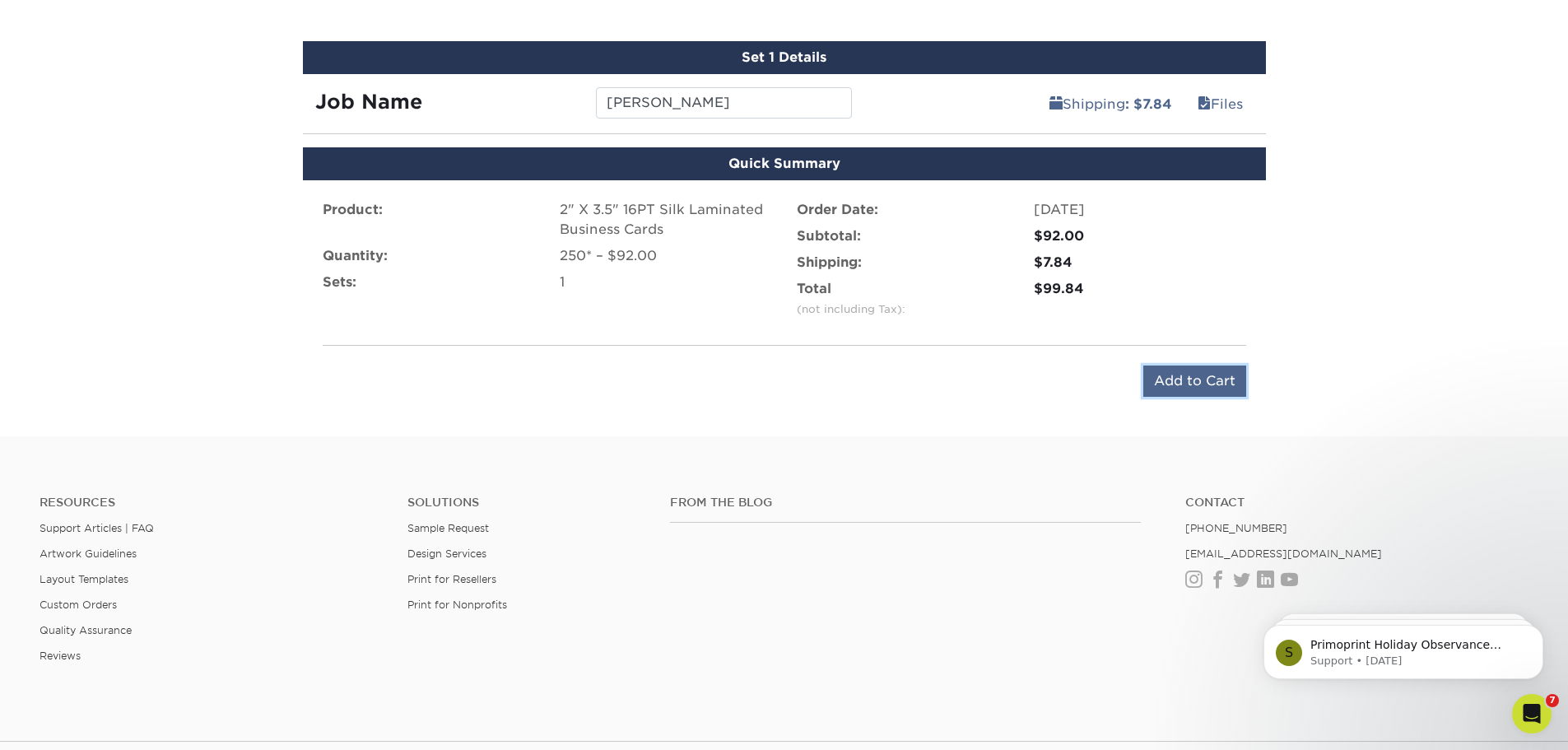
click at [1184, 386] on input "Add to Cart" at bounding box center [1195, 381] width 103 height 31
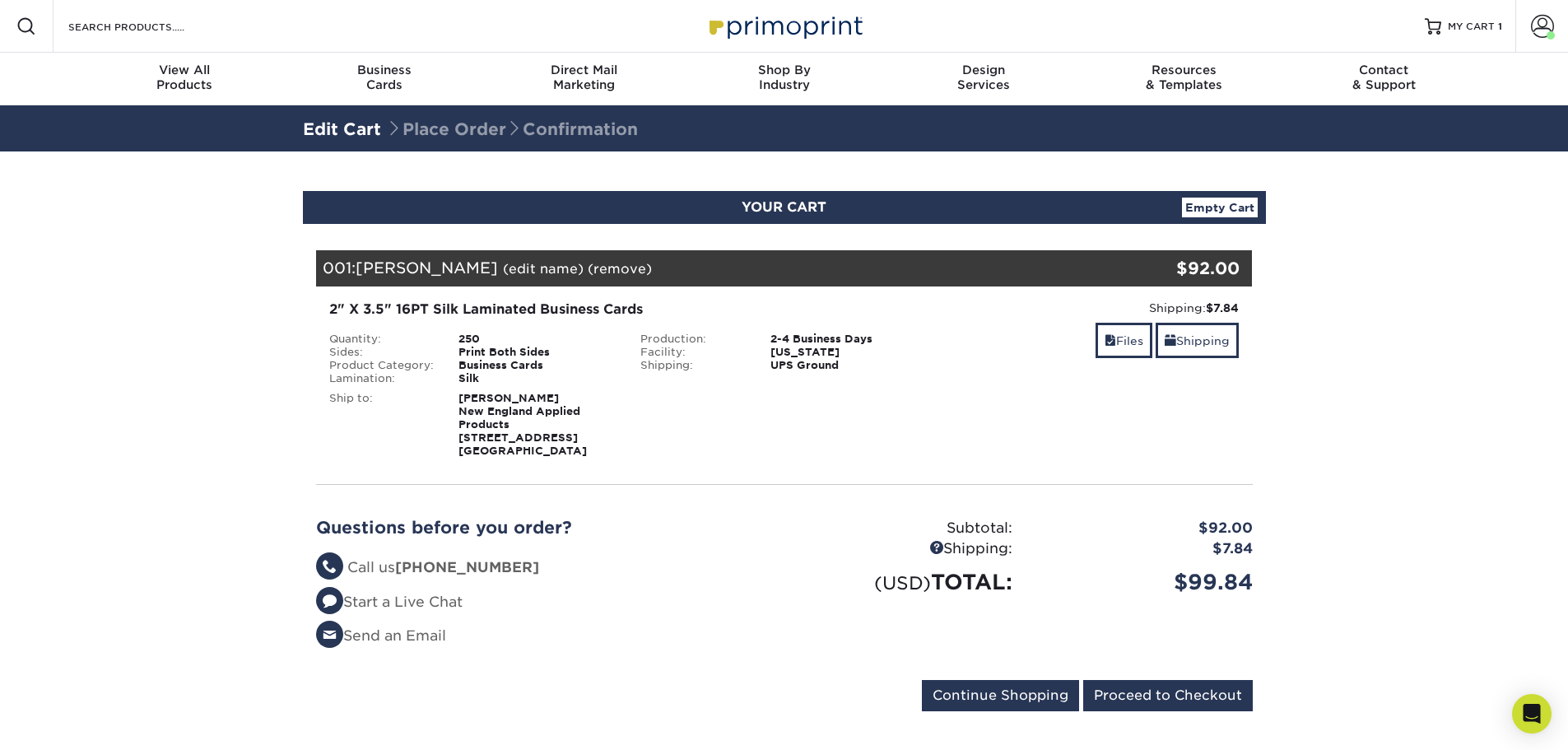
scroll to position [165, 0]
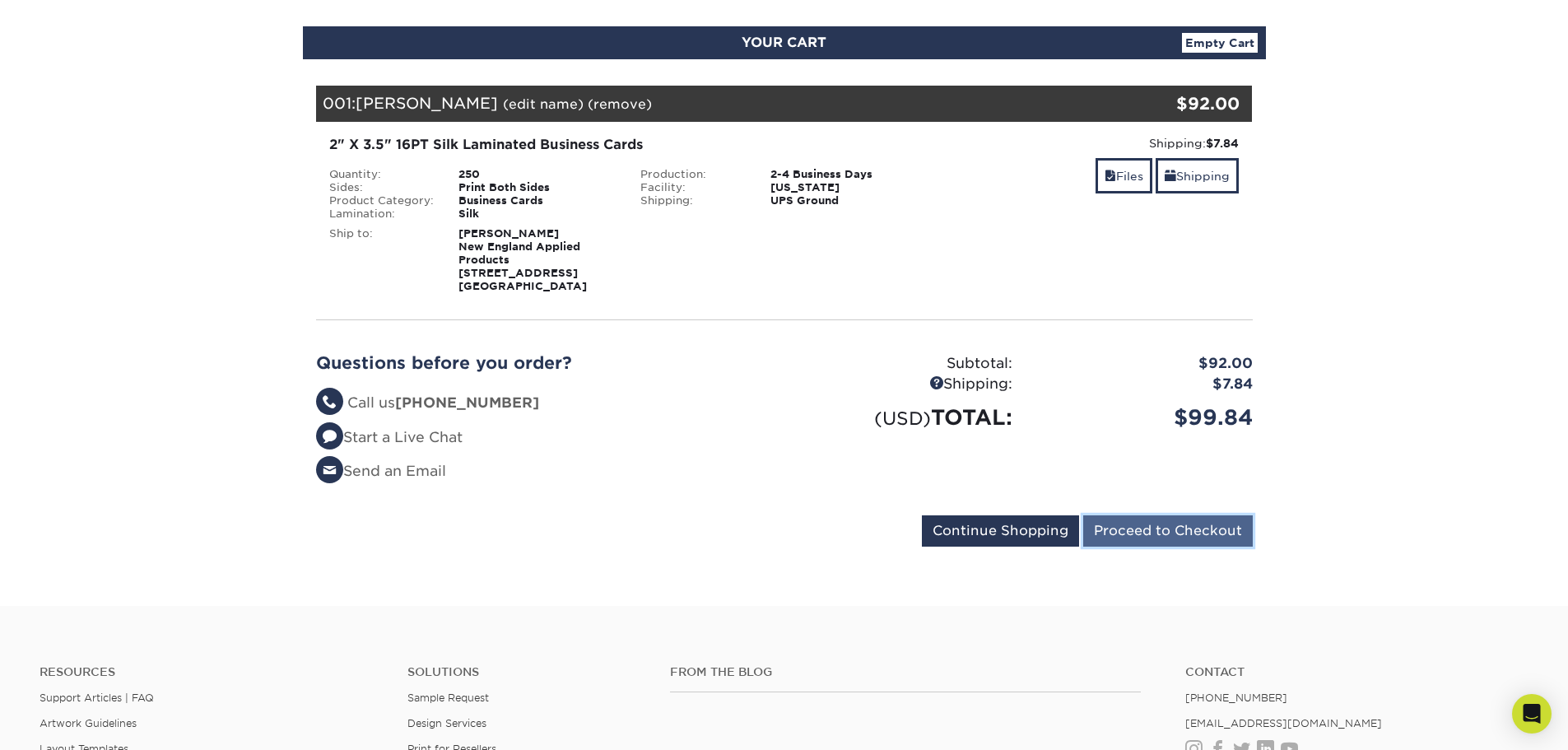
click at [1181, 531] on input "Proceed to Checkout" at bounding box center [1168, 531] width 170 height 31
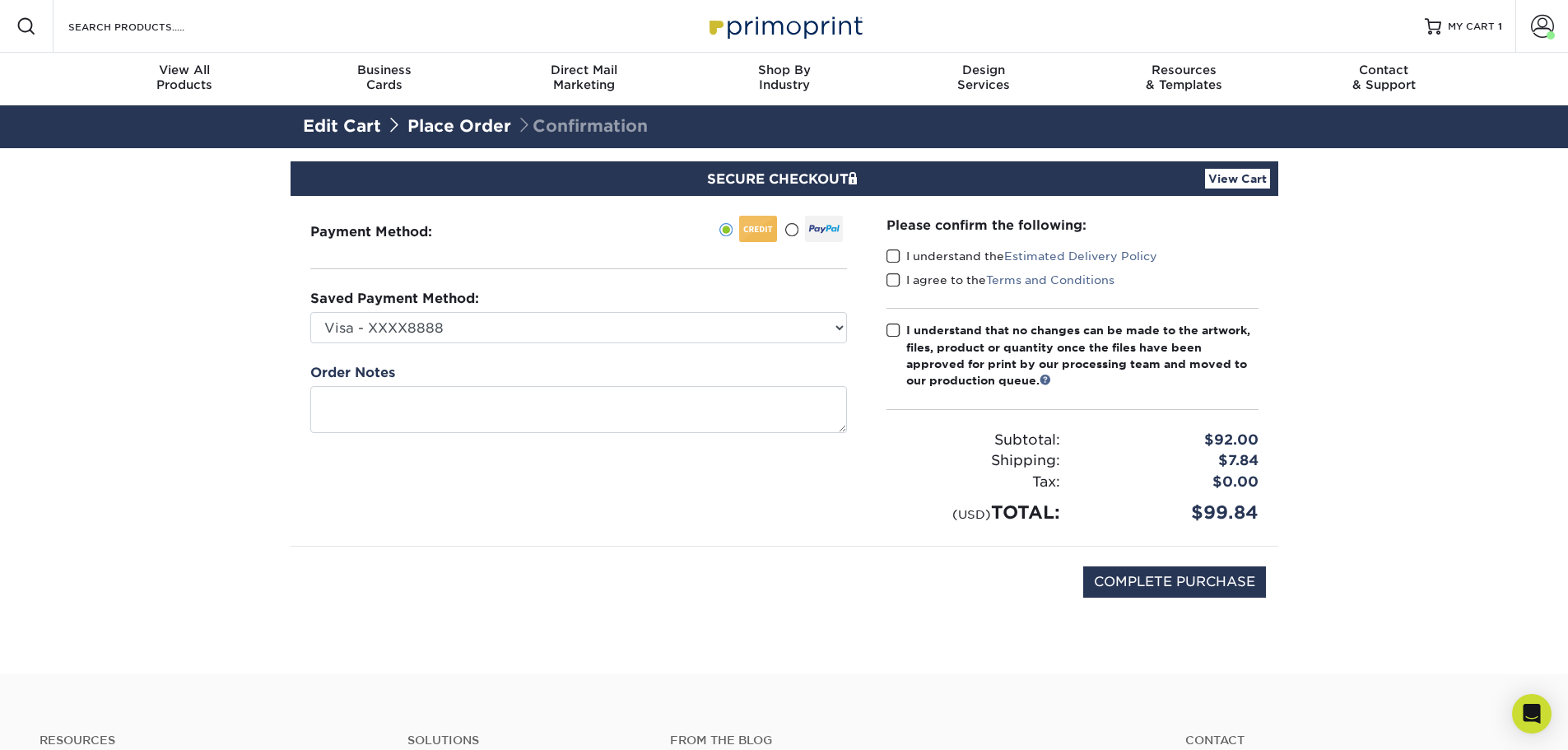
click at [887, 257] on div "Please confirm the following: I understand the Estimated Delivery Policy I agre…" at bounding box center [1073, 370] width 412 height 350
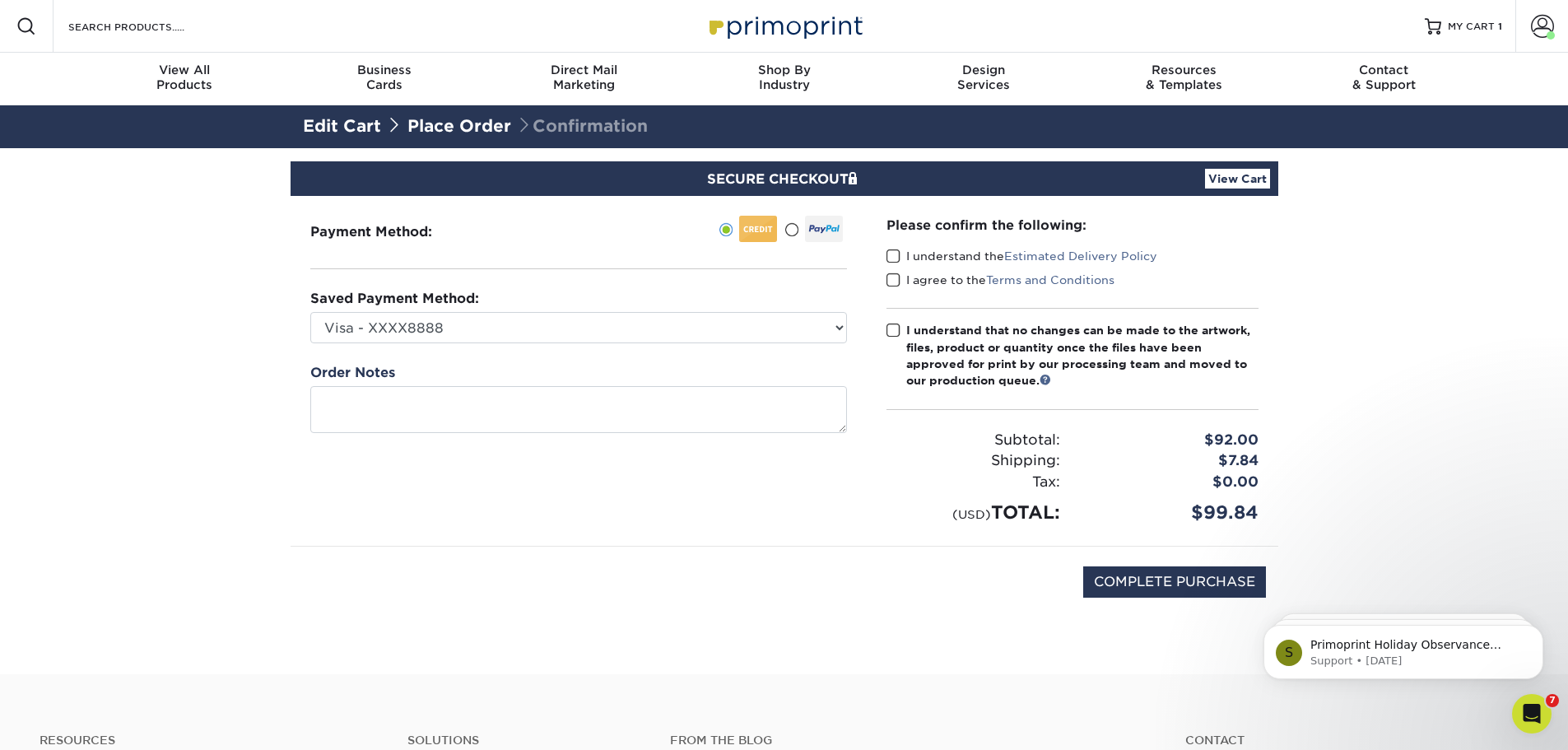
click at [889, 261] on span at bounding box center [893, 256] width 14 height 16
click at [0, 0] on input "I understand the Estimated Delivery Policy" at bounding box center [0, 0] width 0 height 0
click at [891, 279] on span at bounding box center [893, 280] width 14 height 16
click at [0, 0] on input "I agree to the Terms and Conditions" at bounding box center [0, 0] width 0 height 0
click at [892, 332] on span at bounding box center [893, 330] width 14 height 16
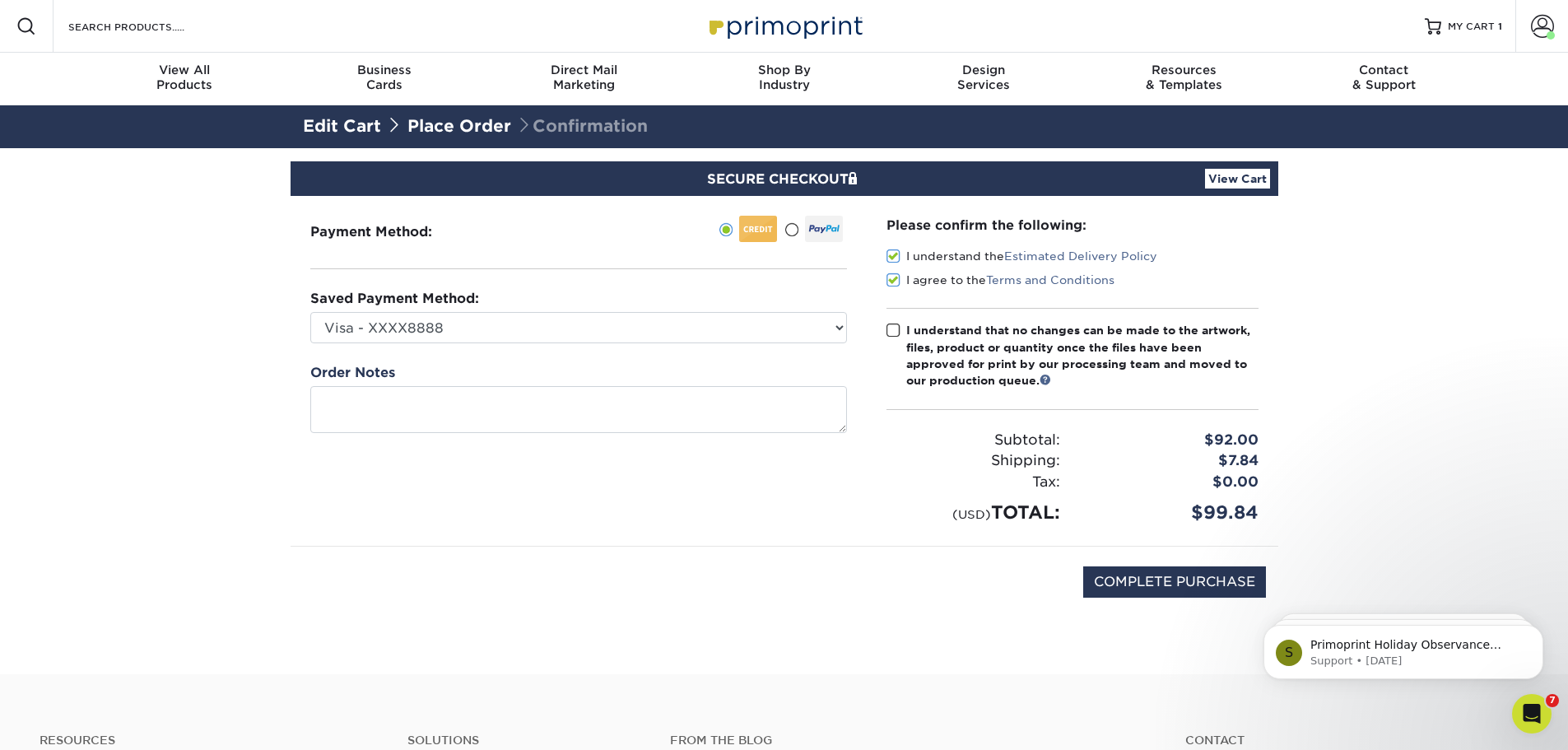
click at [0, 0] on input "I understand that no changes can be made to the artwork, files, product or quan…" at bounding box center [0, 0] width 0 height 0
click at [1119, 582] on input "COMPLETE PURCHASE" at bounding box center [1174, 582] width 183 height 31
type input "PROCESSING, PLEASE WAIT..."
